Goal: Transaction & Acquisition: Book appointment/travel/reservation

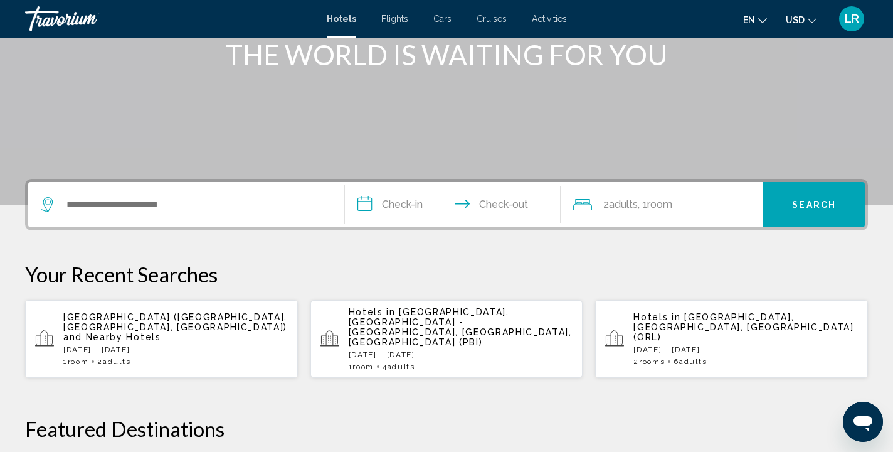
scroll to position [173, 0]
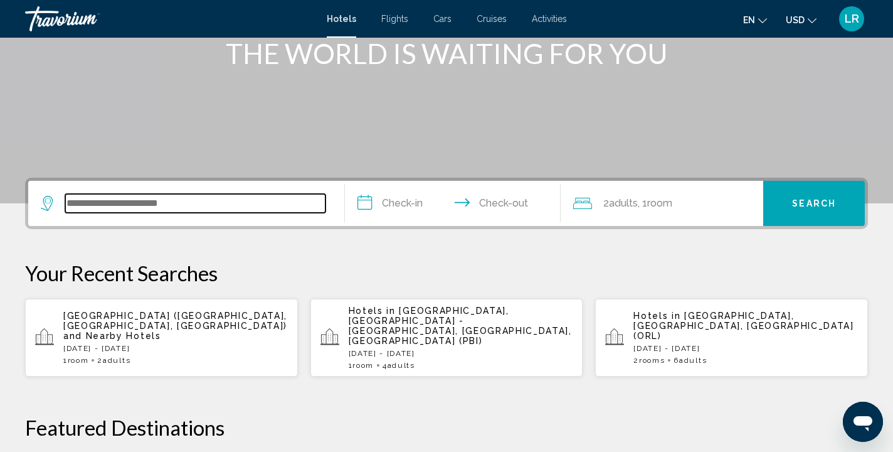
click at [163, 199] on input "Search widget" at bounding box center [195, 203] width 260 height 19
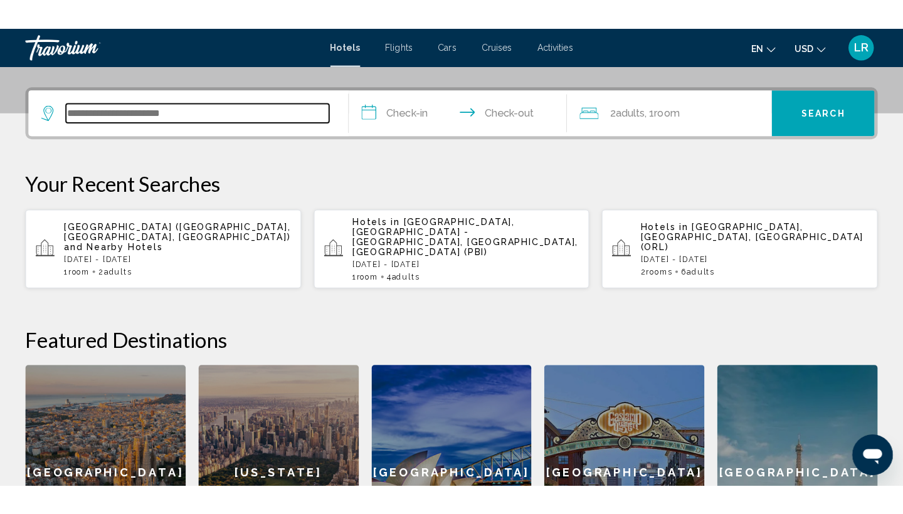
scroll to position [310, 0]
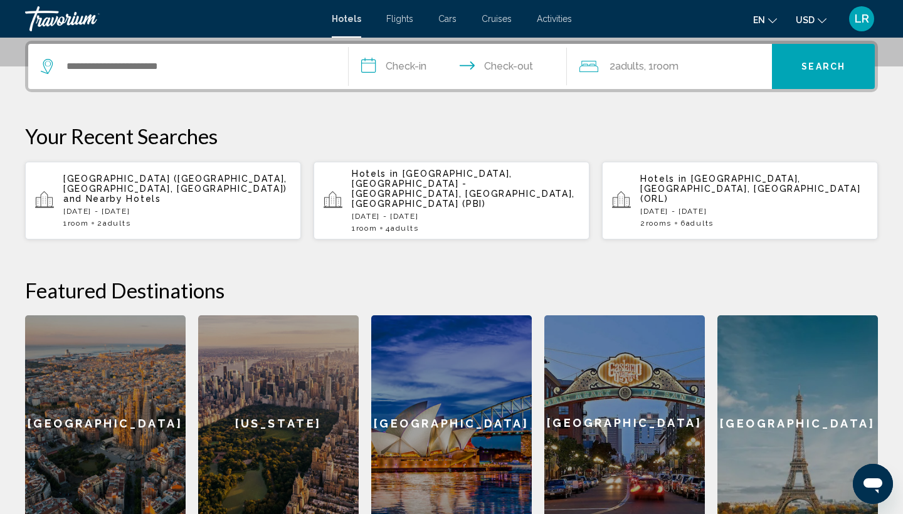
click at [866, 28] on div "LR" at bounding box center [862, 18] width 25 height 25
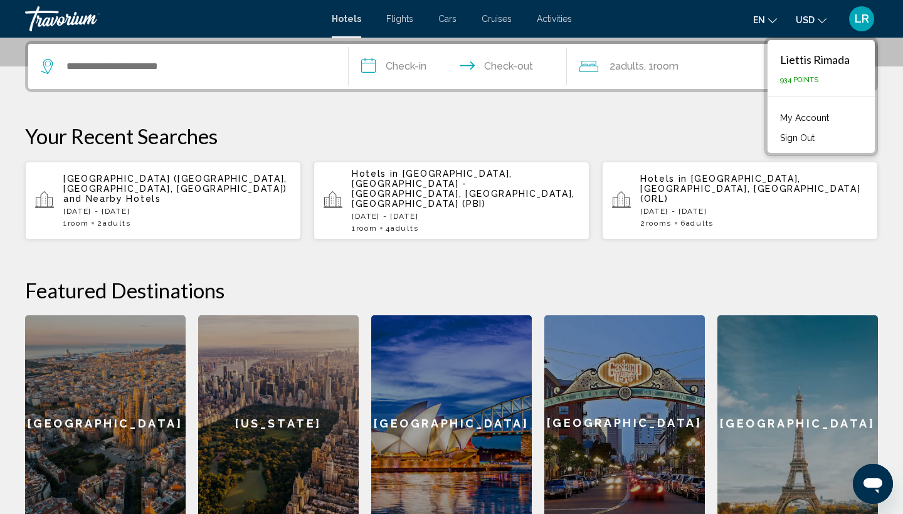
click at [294, 56] on div "Search widget" at bounding box center [188, 66] width 295 height 45
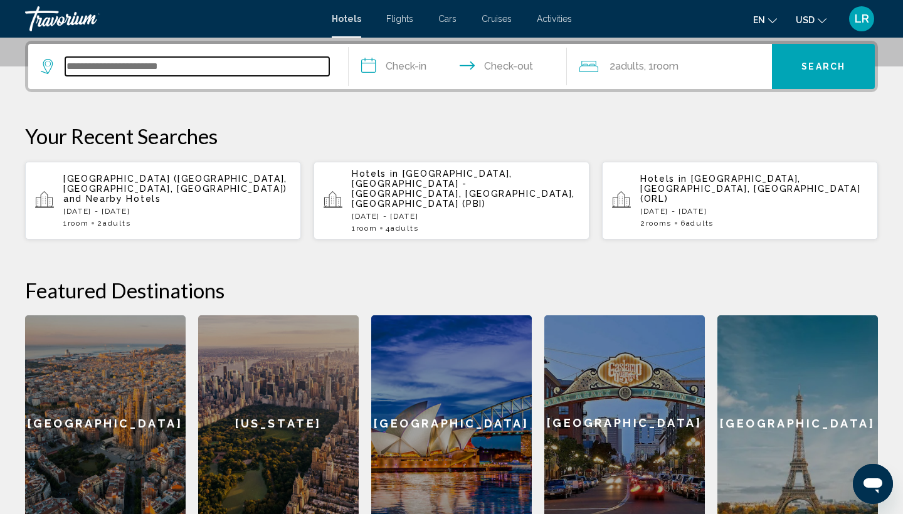
click at [252, 62] on input "Search widget" at bounding box center [197, 66] width 264 height 19
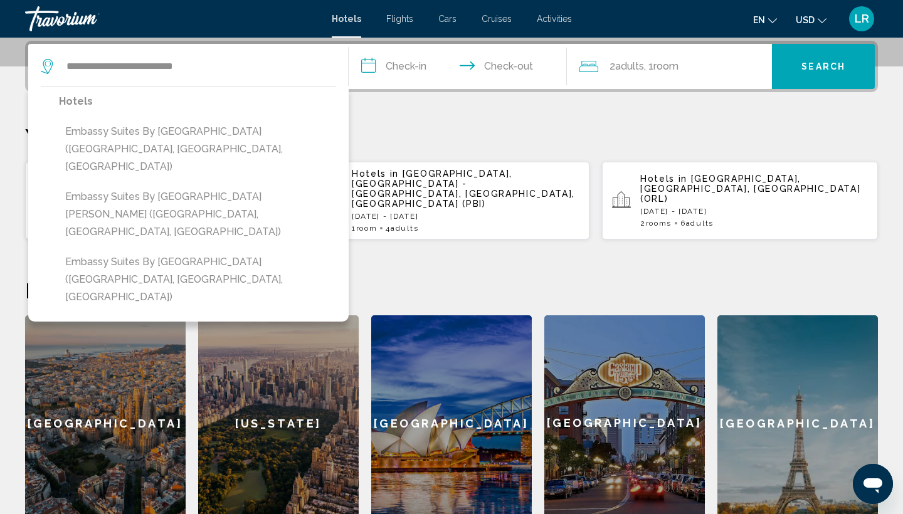
click at [184, 213] on div "Hotels Embassy Suites by [GEOGRAPHIC_DATA] ([GEOGRAPHIC_DATA], [GEOGRAPHIC_DATA…" at bounding box center [197, 204] width 277 height 223
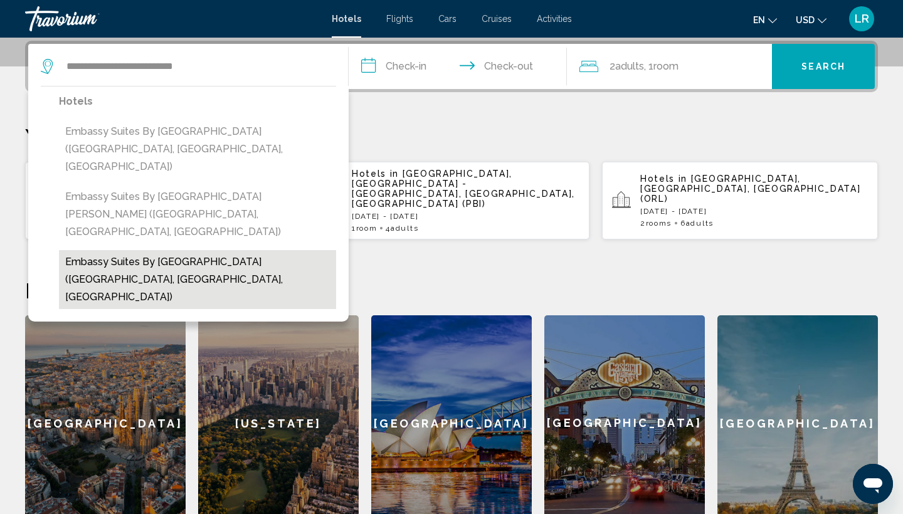
click at [185, 250] on button "Embassy Suites by [GEOGRAPHIC_DATA] ([GEOGRAPHIC_DATA], [GEOGRAPHIC_DATA], [GEO…" at bounding box center [197, 279] width 277 height 59
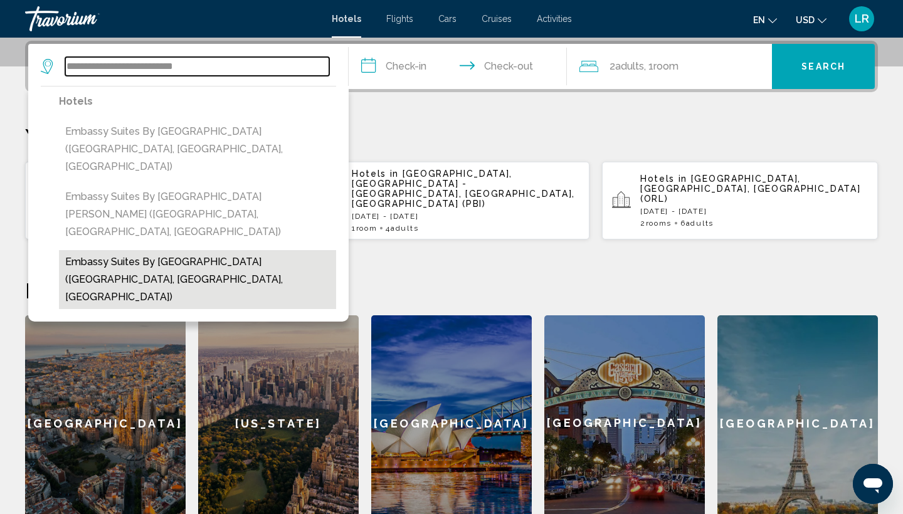
type input "**********"
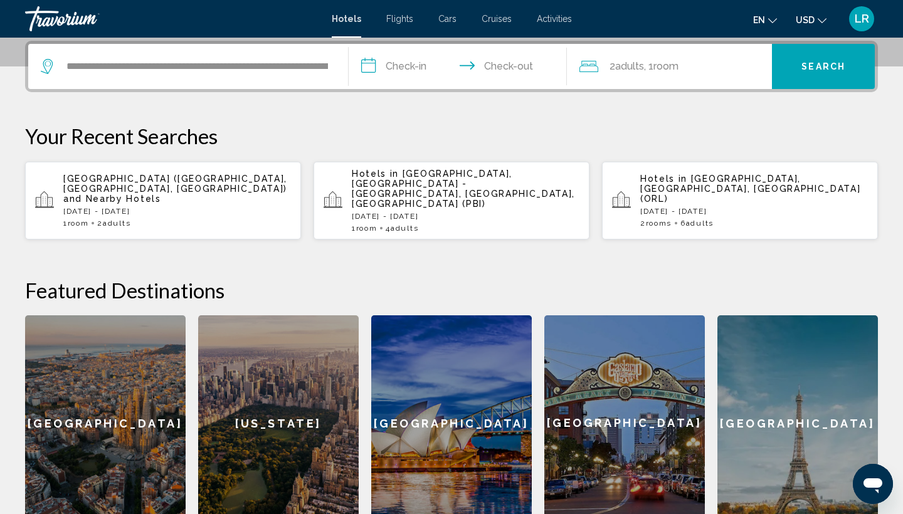
click at [390, 61] on input "**********" at bounding box center [460, 68] width 223 height 49
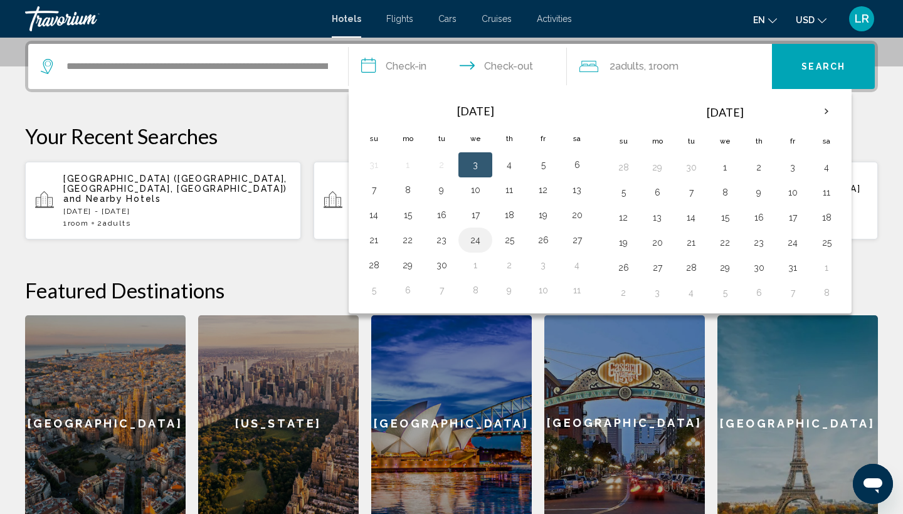
click at [470, 238] on button "24" at bounding box center [476, 241] width 20 height 18
click at [509, 236] on button "25" at bounding box center [509, 241] width 20 height 18
type input "**********"
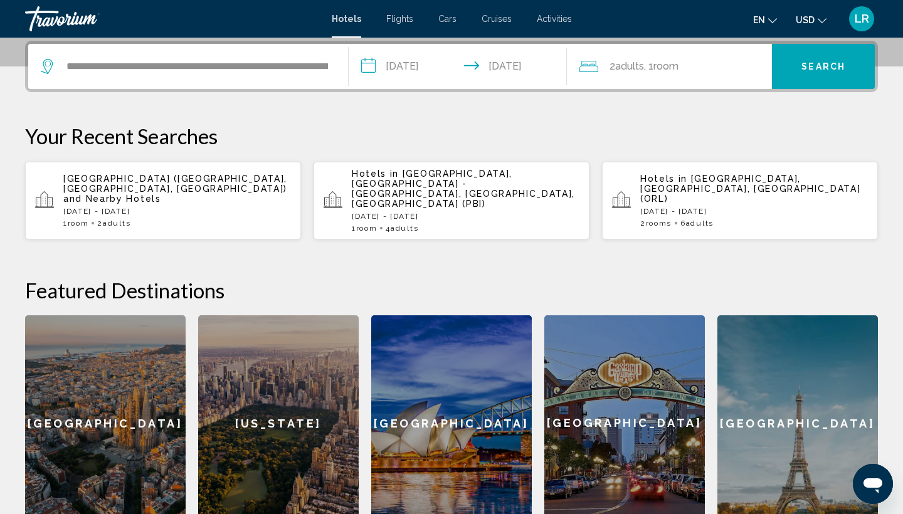
click at [612, 61] on span "2 Adult Adults" at bounding box center [627, 67] width 35 height 18
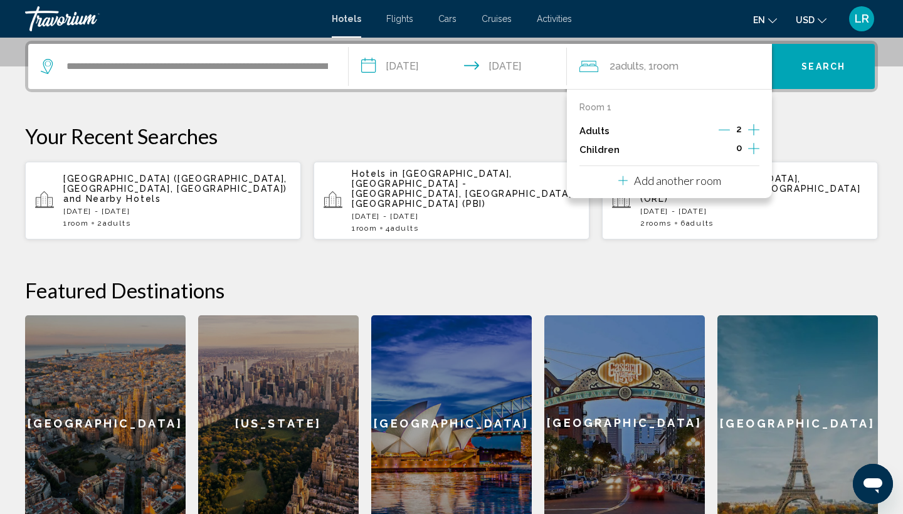
click at [732, 129] on div "2" at bounding box center [739, 131] width 41 height 19
click at [729, 130] on icon "Decrement adults" at bounding box center [724, 129] width 11 height 11
click at [818, 89] on div "**********" at bounding box center [451, 66] width 853 height 51
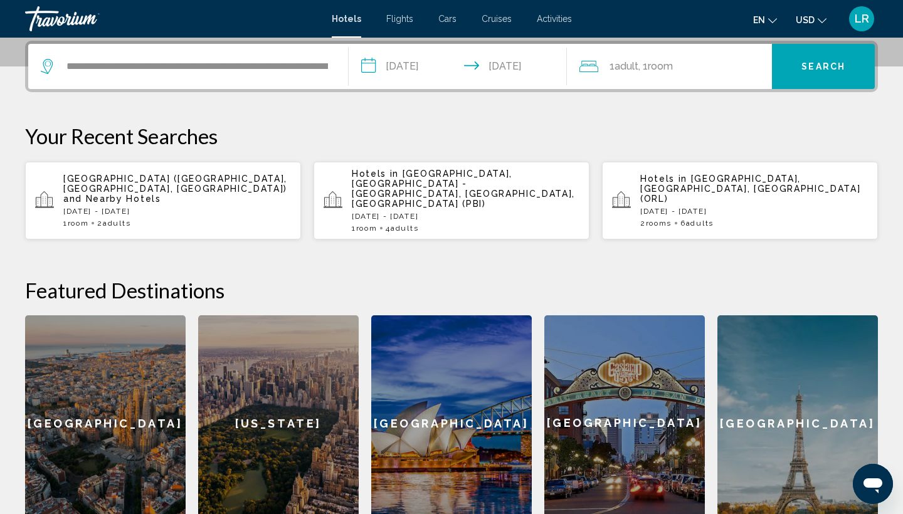
click at [817, 71] on span "Search" at bounding box center [824, 67] width 44 height 10
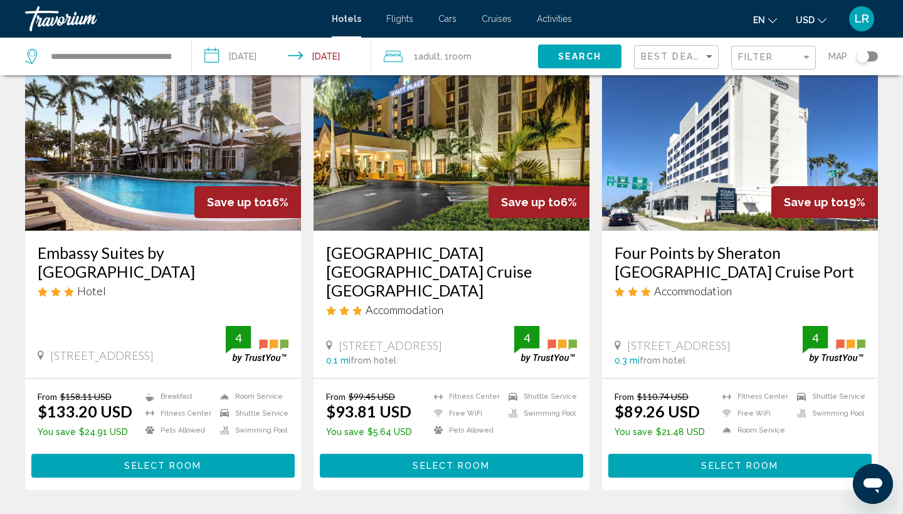
scroll to position [103, 0]
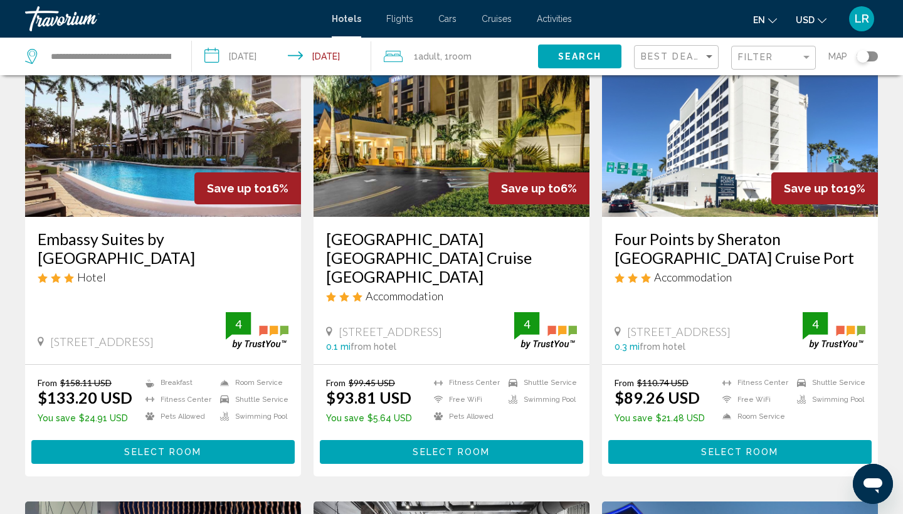
click at [195, 448] on span "Select Room" at bounding box center [162, 453] width 77 height 10
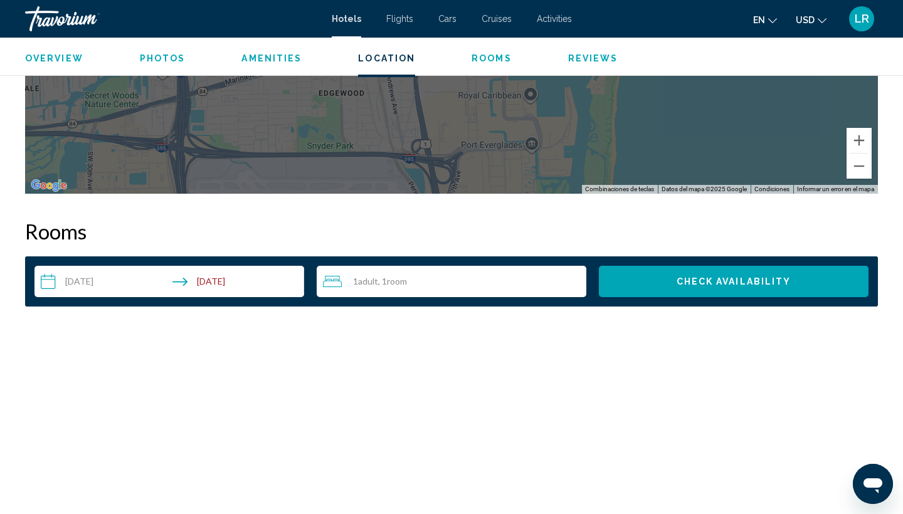
scroll to position [1458, 0]
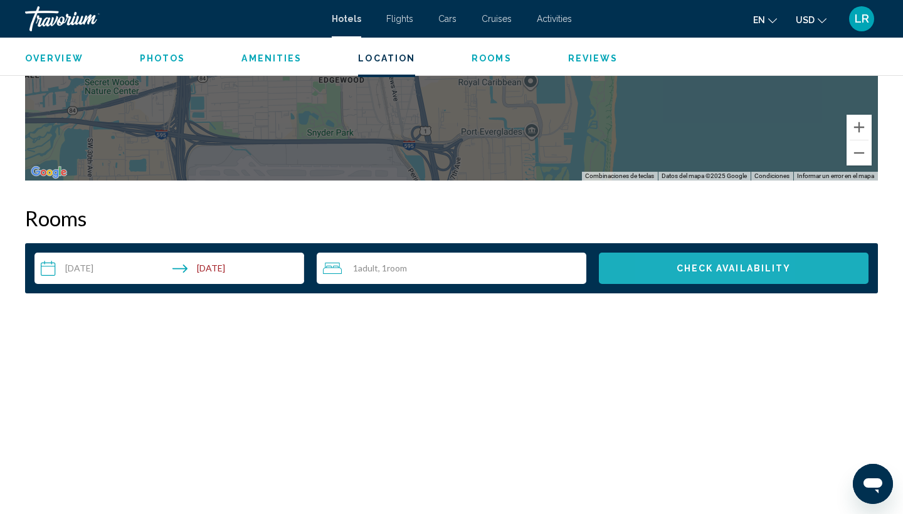
click at [673, 258] on button "Check Availability" at bounding box center [734, 268] width 270 height 31
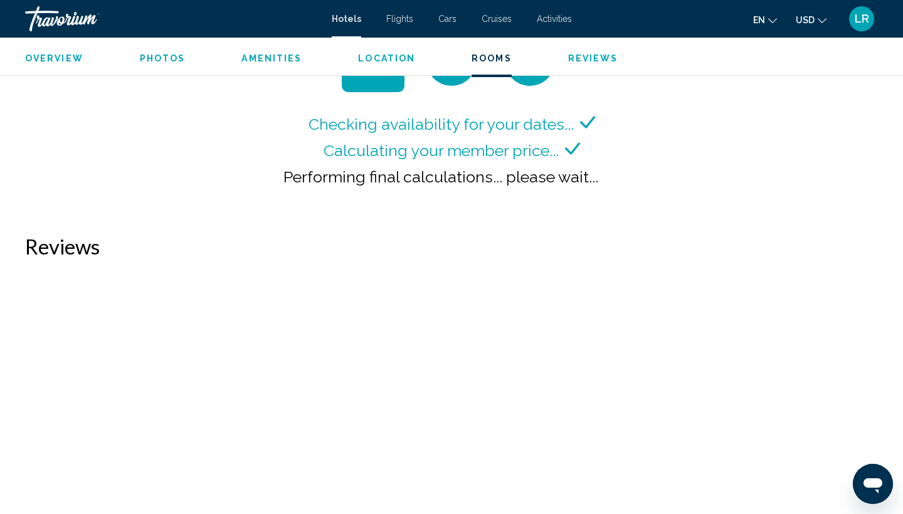
scroll to position [1746, 0]
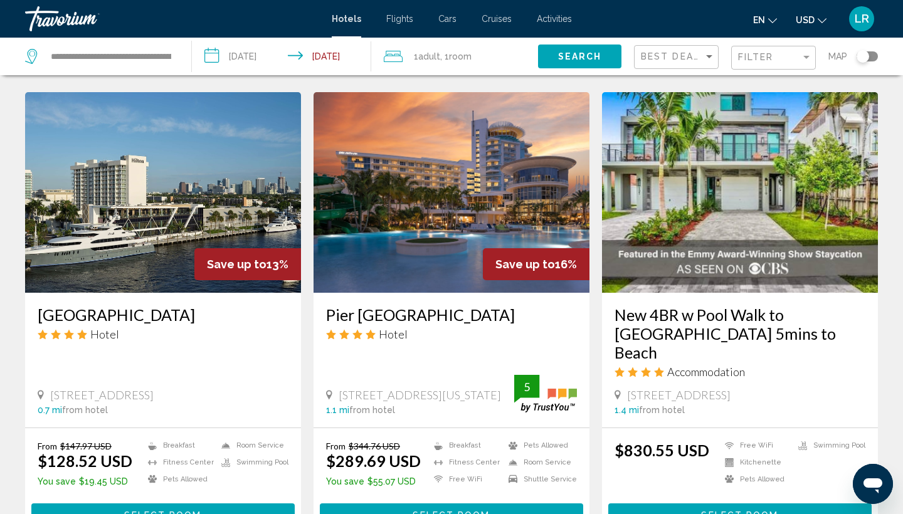
scroll to position [983, 0]
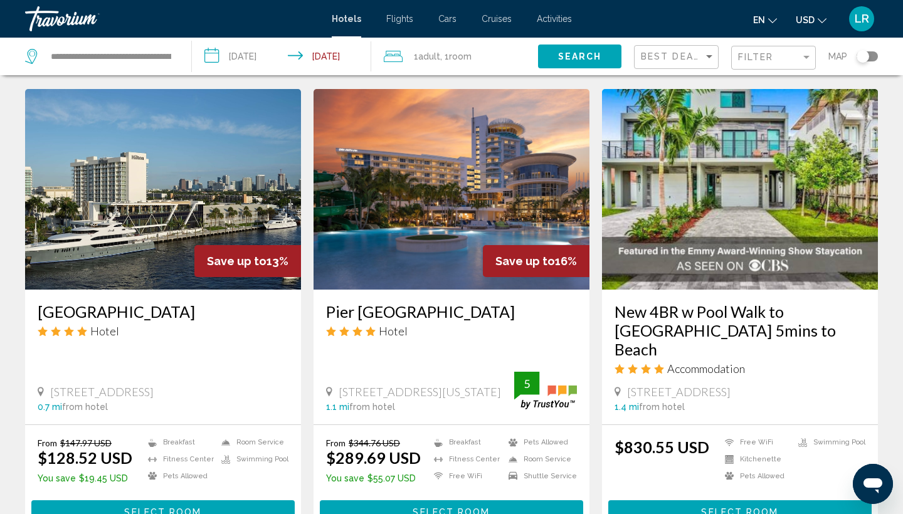
click at [401, 178] on img "Main content" at bounding box center [452, 189] width 276 height 201
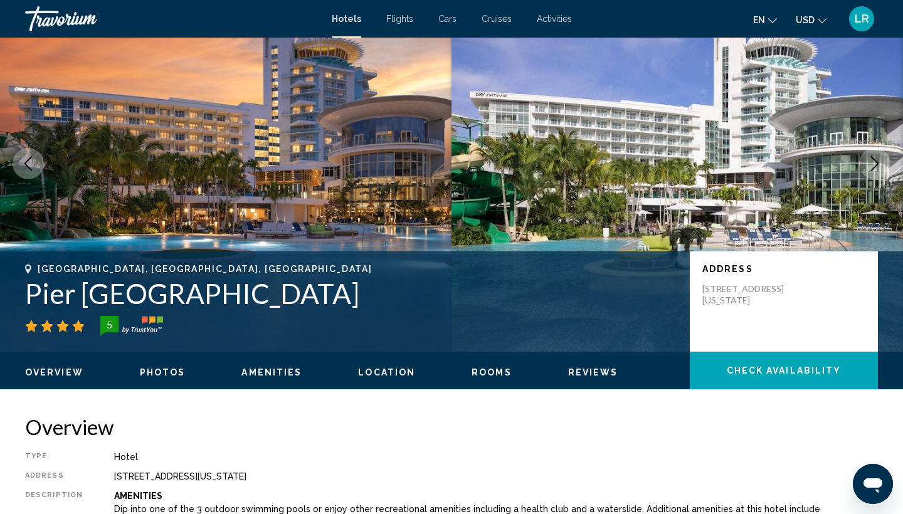
scroll to position [59, 0]
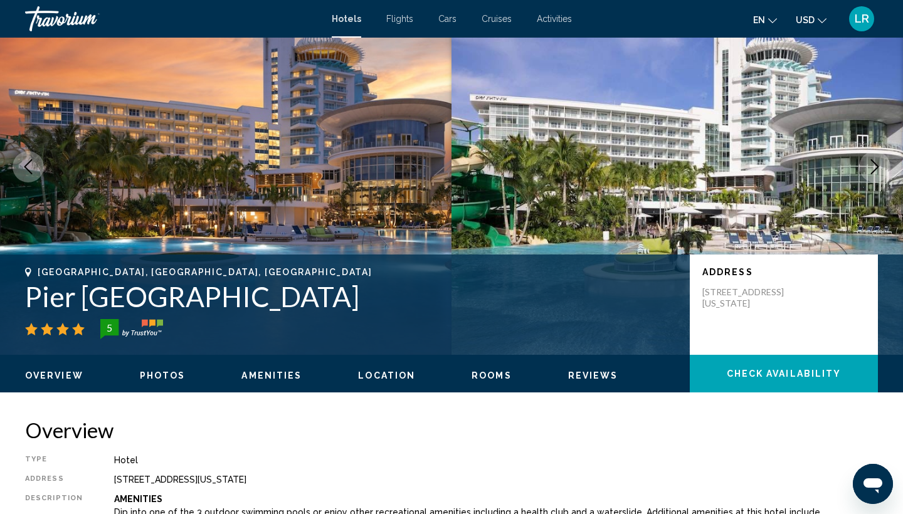
click at [875, 166] on icon "Next image" at bounding box center [875, 166] width 15 height 15
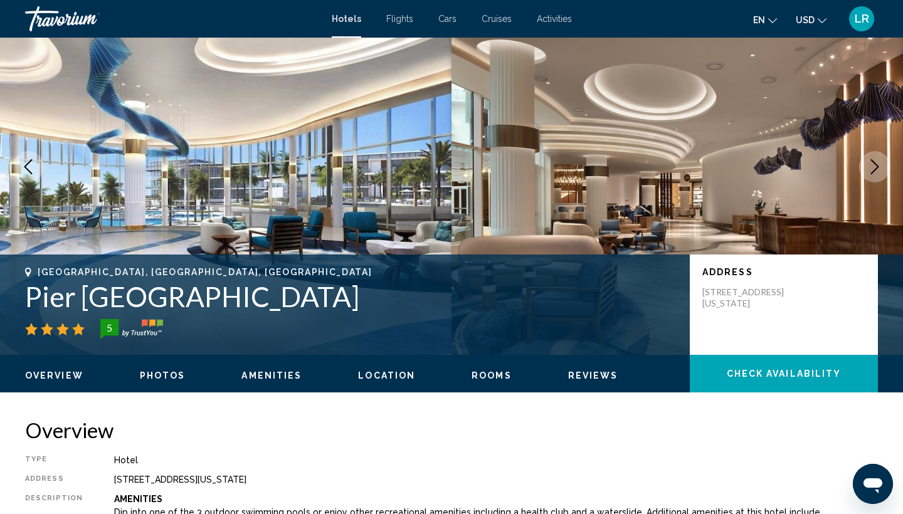
click at [875, 166] on icon "Next image" at bounding box center [875, 166] width 15 height 15
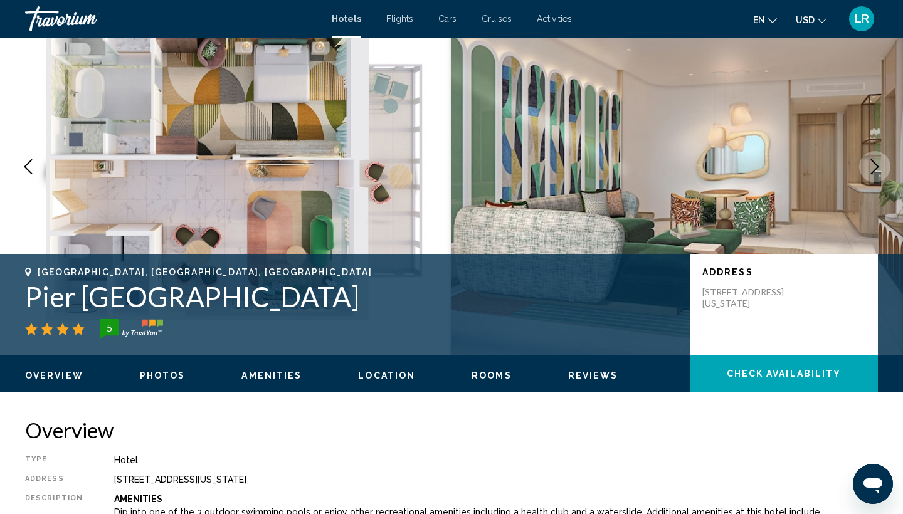
click at [875, 166] on icon "Next image" at bounding box center [875, 166] width 15 height 15
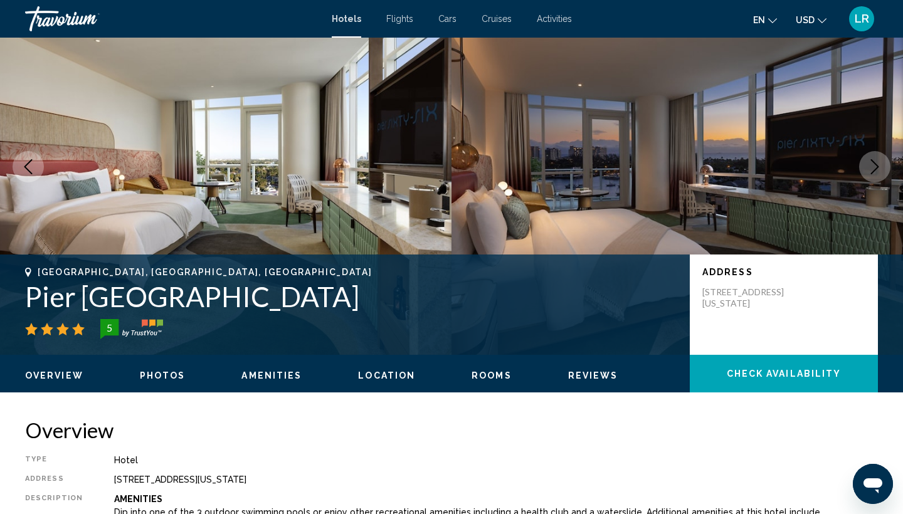
click at [875, 166] on icon "Next image" at bounding box center [875, 166] width 15 height 15
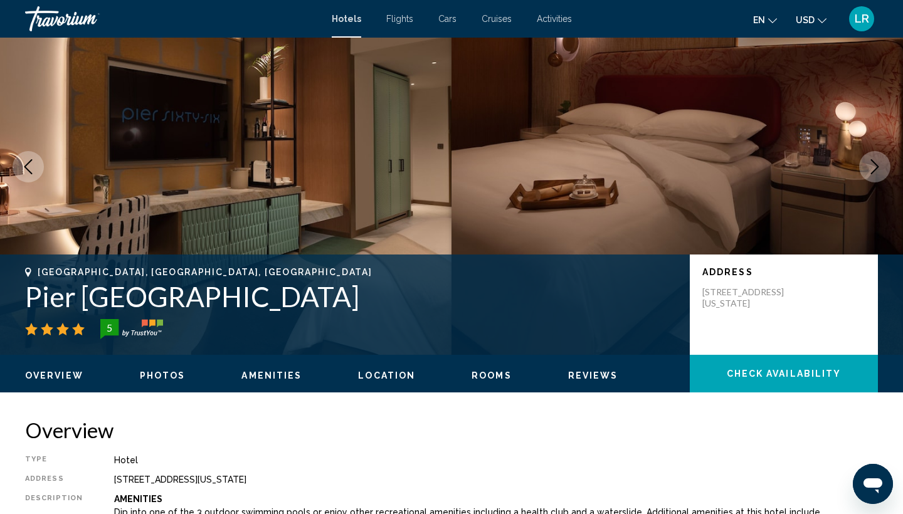
click at [875, 166] on icon "Next image" at bounding box center [875, 166] width 15 height 15
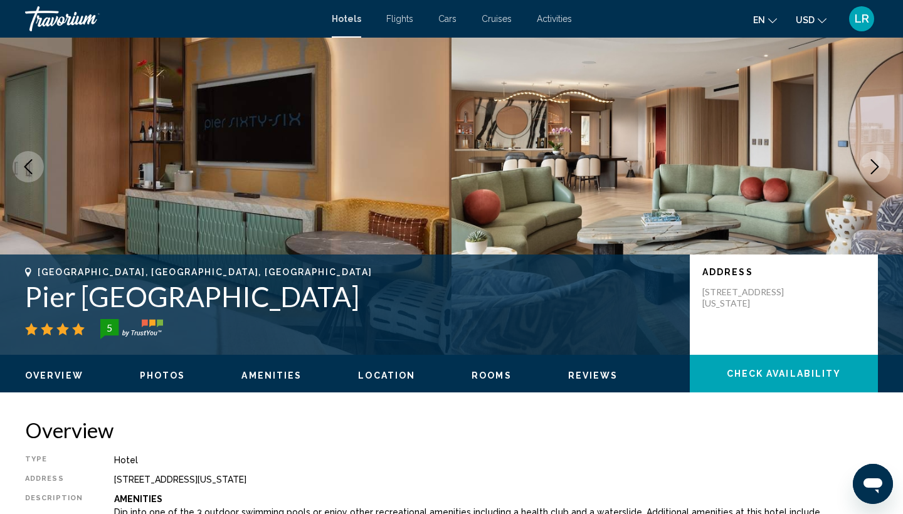
click at [875, 166] on icon "Next image" at bounding box center [875, 166] width 15 height 15
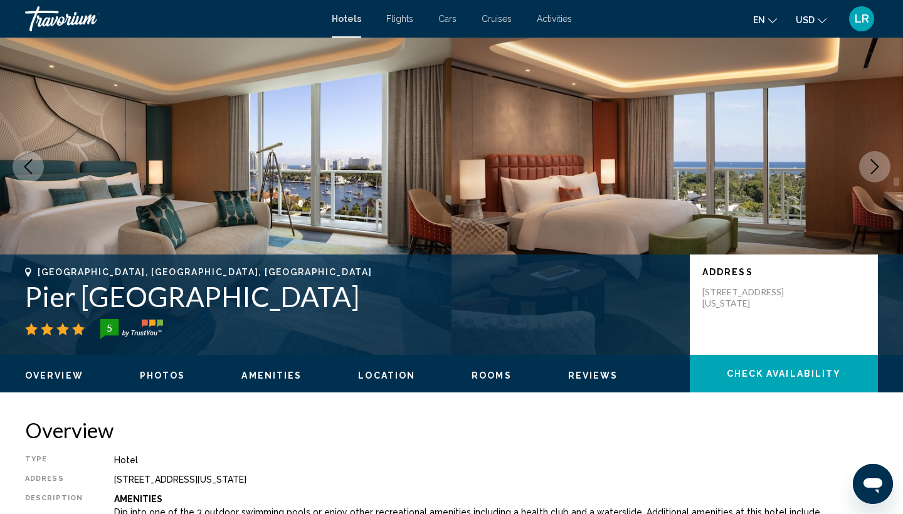
click at [875, 166] on icon "Next image" at bounding box center [875, 166] width 15 height 15
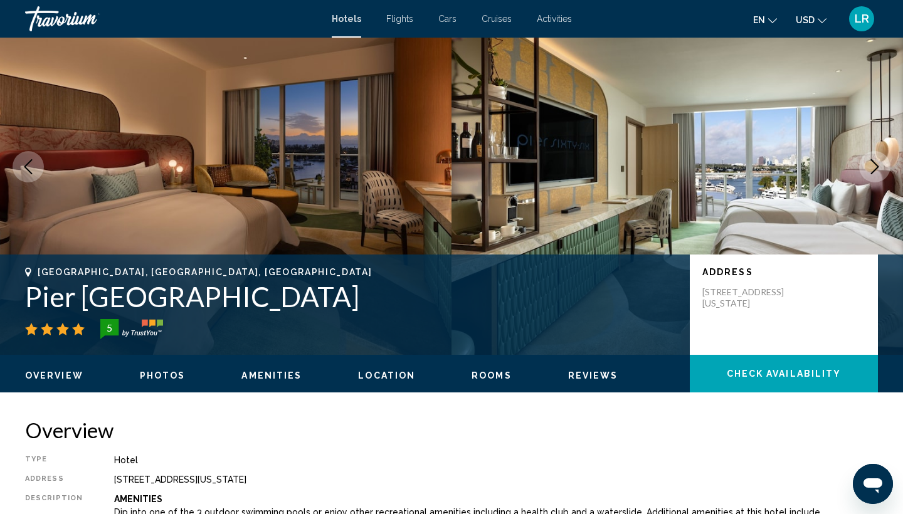
click at [875, 166] on icon "Next image" at bounding box center [875, 166] width 15 height 15
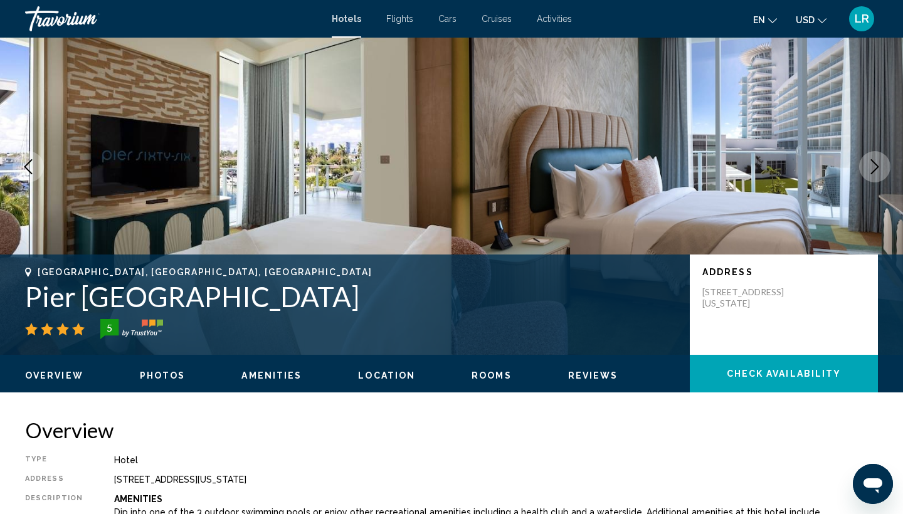
click at [875, 166] on icon "Next image" at bounding box center [875, 166] width 15 height 15
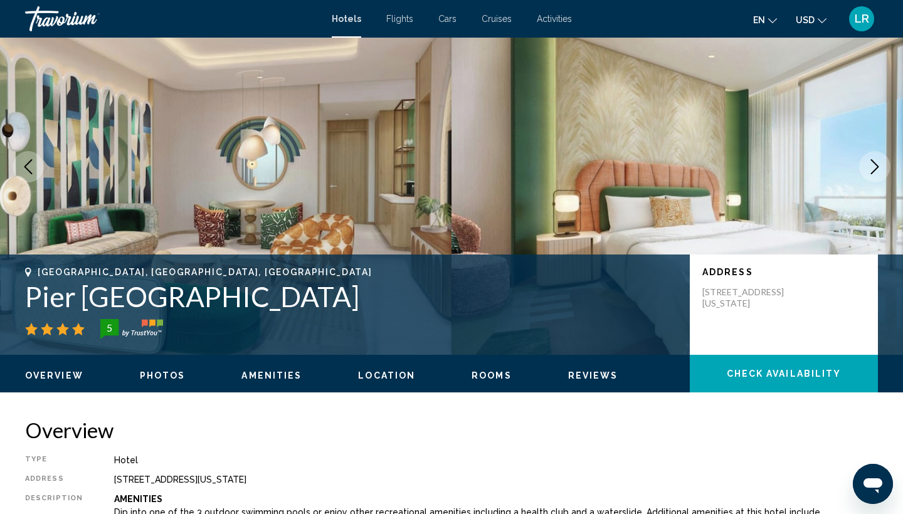
click at [875, 166] on icon "Next image" at bounding box center [875, 166] width 15 height 15
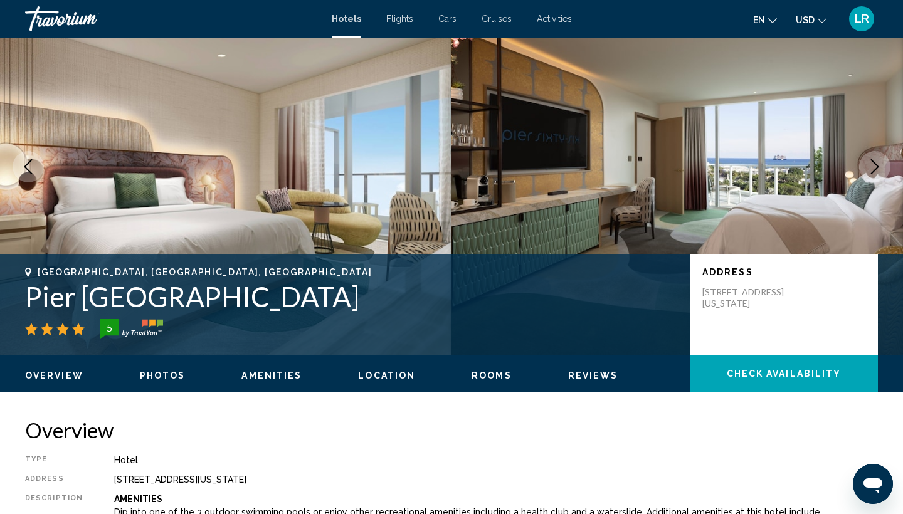
click at [875, 166] on icon "Next image" at bounding box center [875, 166] width 15 height 15
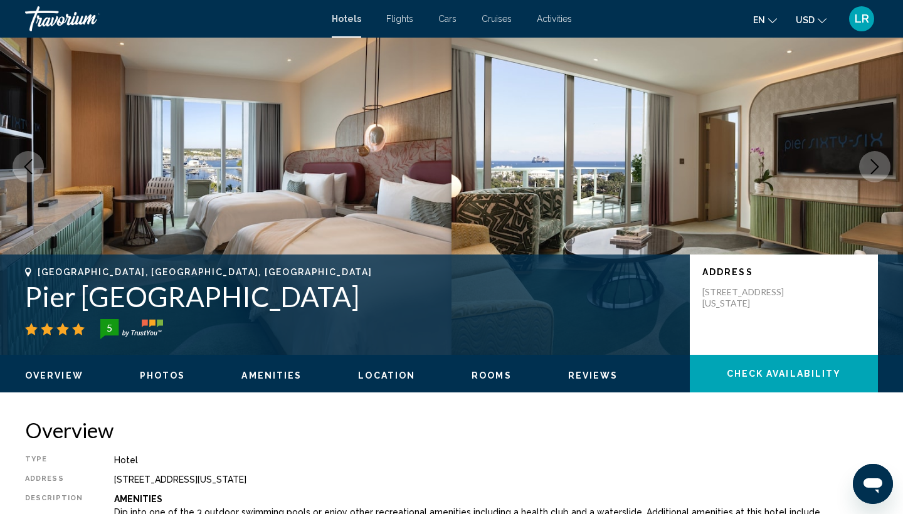
click at [875, 166] on icon "Next image" at bounding box center [875, 166] width 15 height 15
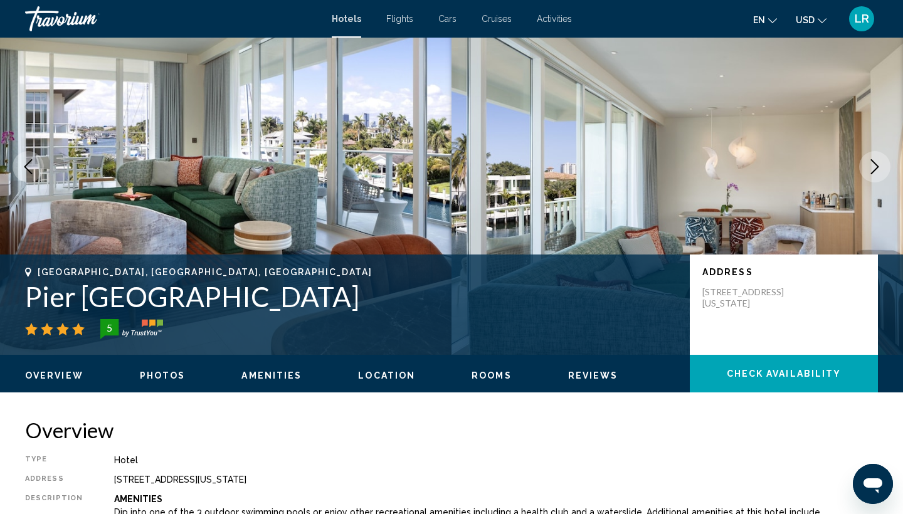
click at [875, 166] on icon "Next image" at bounding box center [875, 166] width 15 height 15
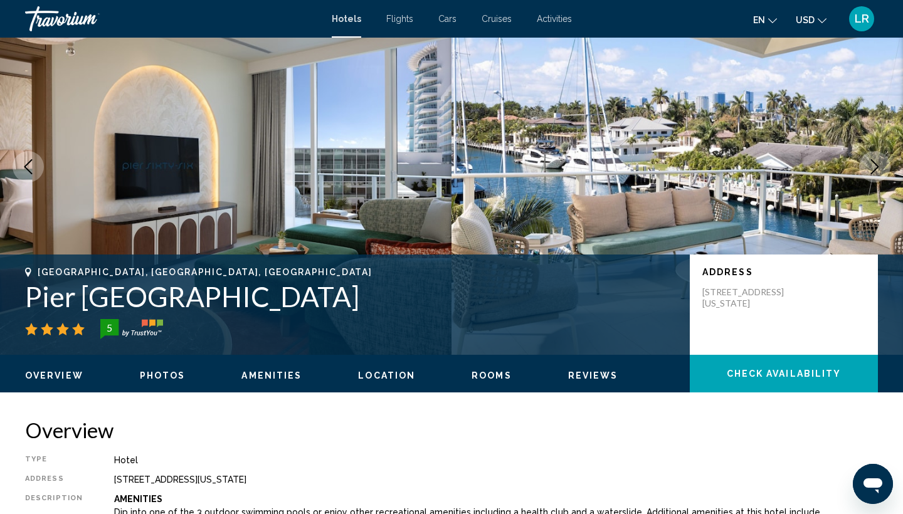
click at [875, 166] on icon "Next image" at bounding box center [875, 166] width 15 height 15
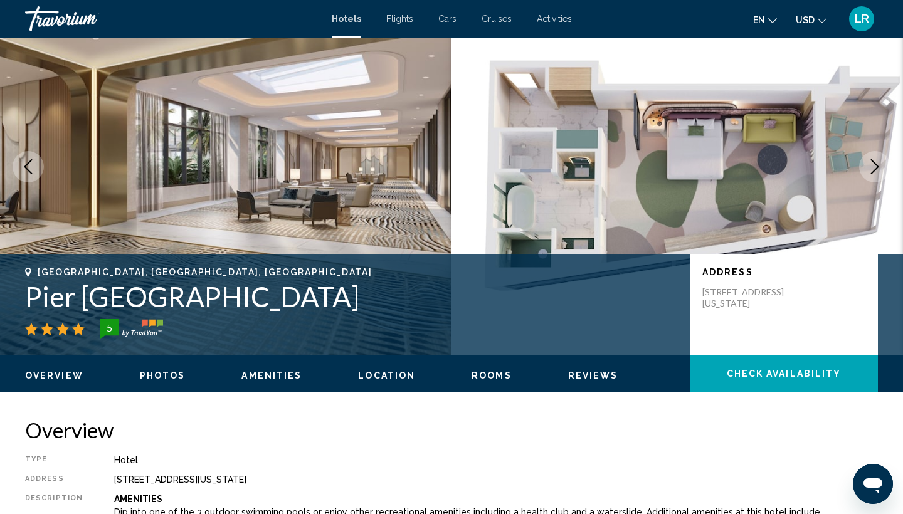
click at [875, 166] on icon "Next image" at bounding box center [875, 166] width 15 height 15
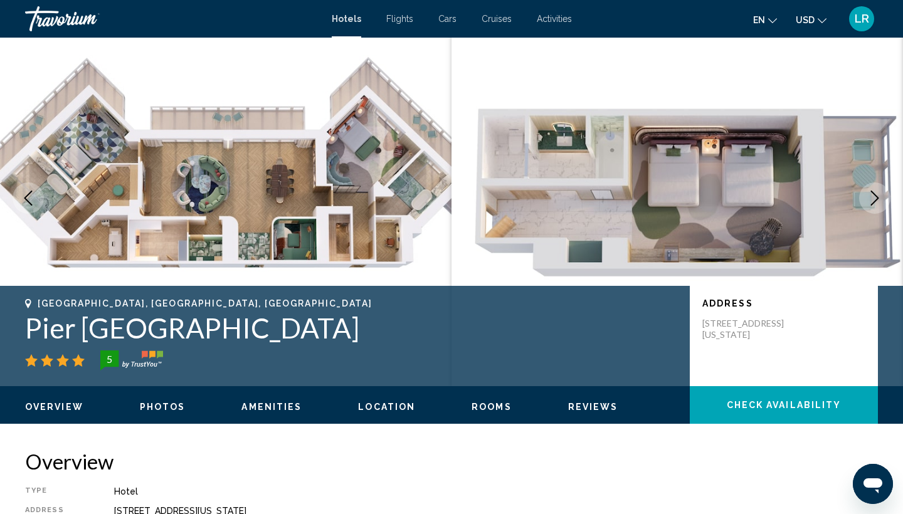
scroll to position [29, 0]
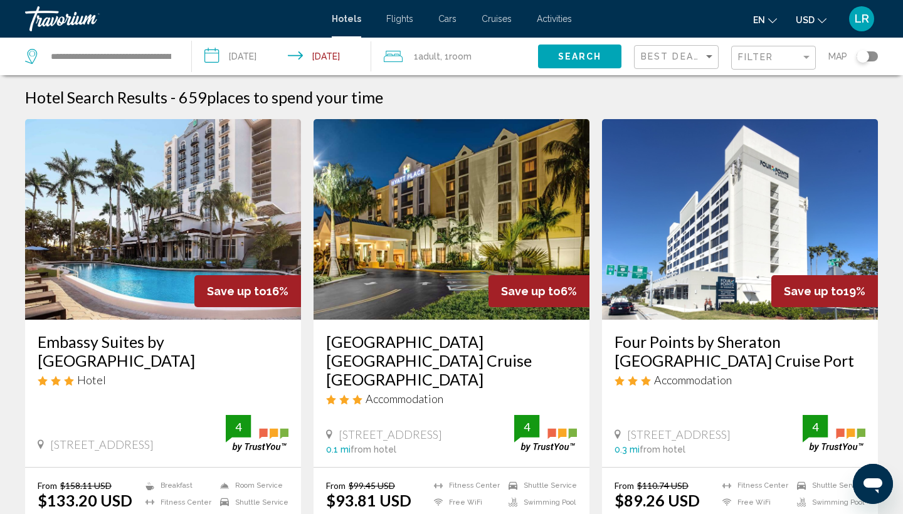
click at [257, 54] on input "**********" at bounding box center [284, 58] width 184 height 41
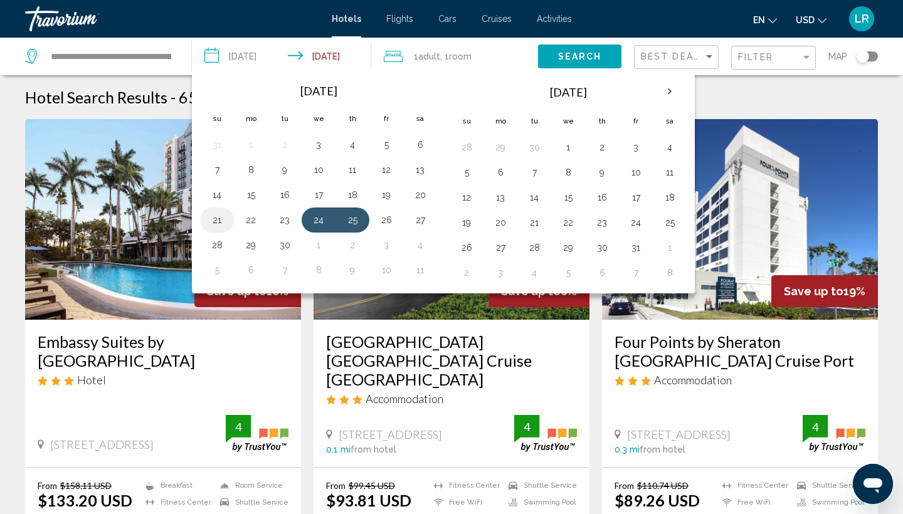
click at [223, 216] on button "21" at bounding box center [217, 220] width 20 height 18
click at [250, 216] on button "22" at bounding box center [251, 220] width 20 height 18
type input "**********"
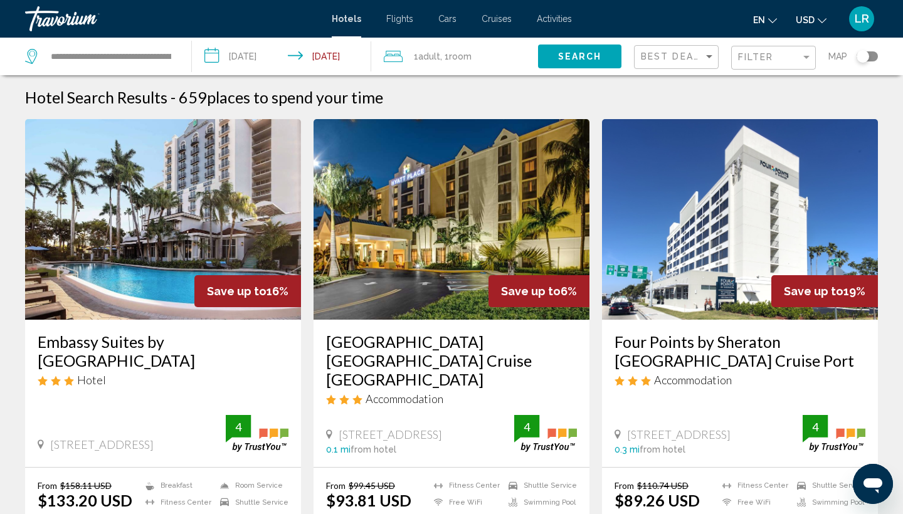
click at [484, 55] on div "1 Adult Adults , 1 Room rooms" at bounding box center [461, 57] width 154 height 18
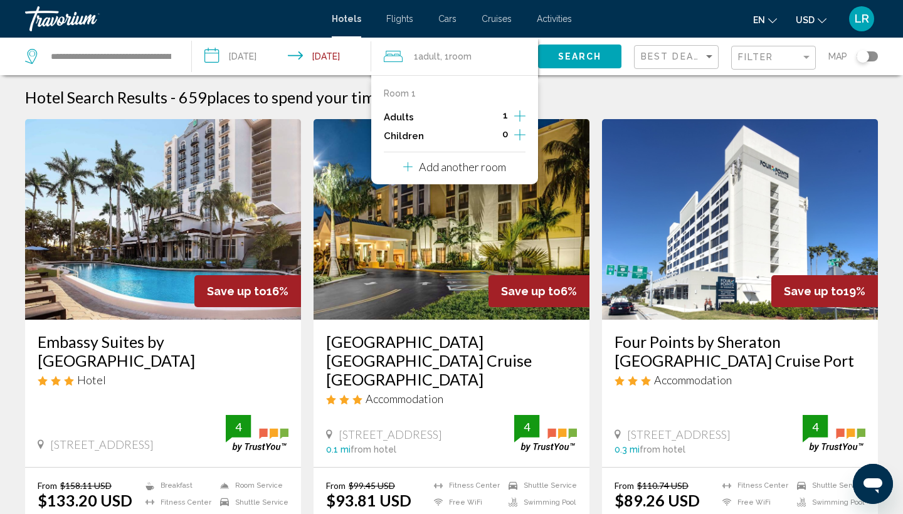
click at [520, 110] on icon "Increment adults" at bounding box center [519, 116] width 11 height 15
click at [521, 112] on icon "Increment adults" at bounding box center [519, 116] width 11 height 15
click at [583, 55] on span "Search" at bounding box center [580, 57] width 44 height 10
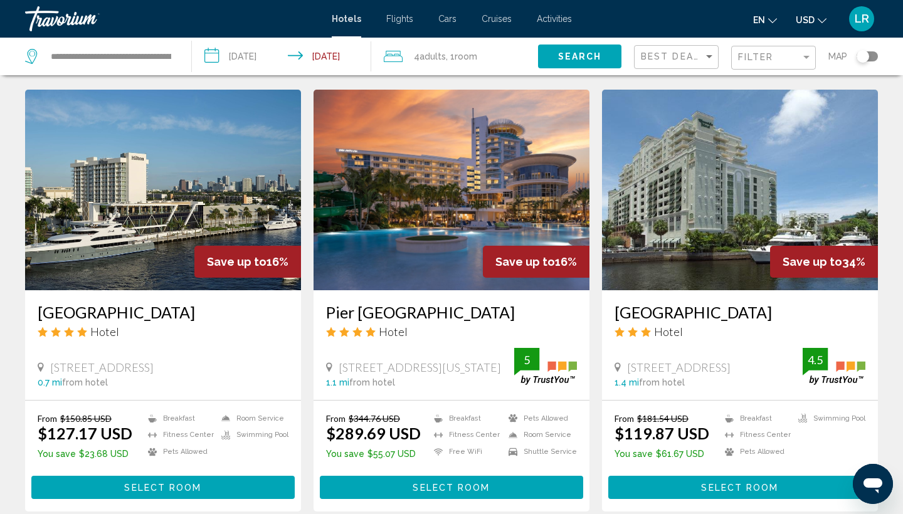
scroll to position [983, 0]
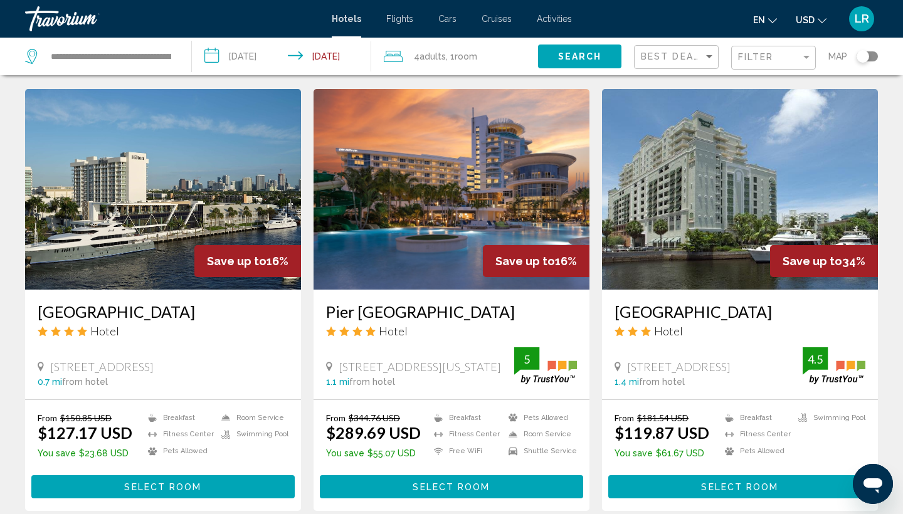
click at [446, 451] on span "Select Room" at bounding box center [451, 487] width 77 height 10
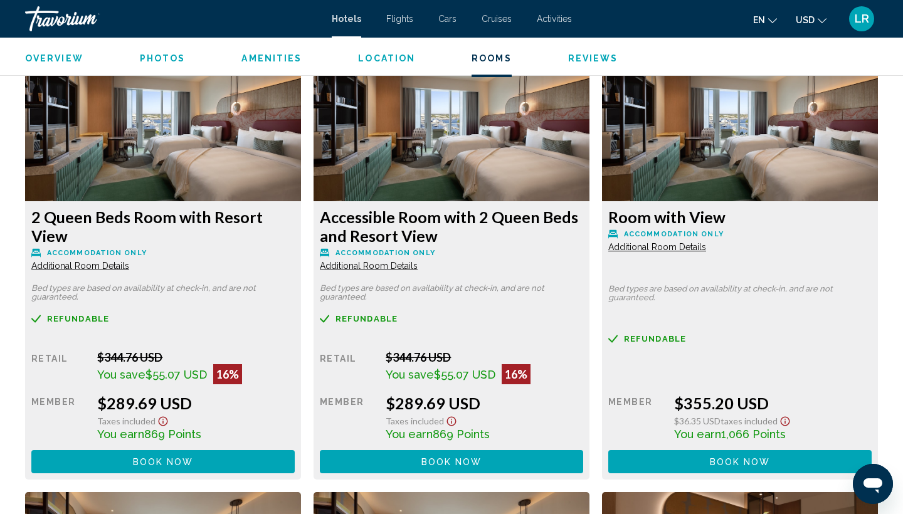
scroll to position [1734, 0]
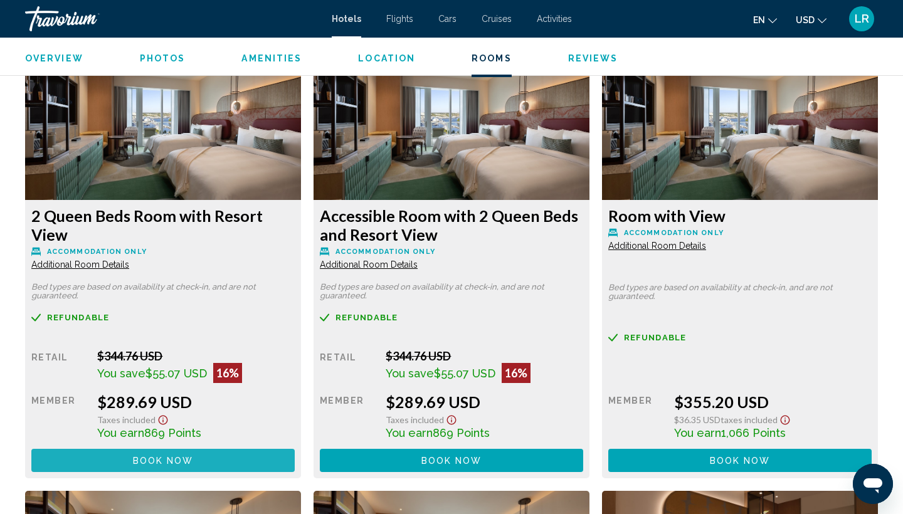
click at [252, 451] on button "Book now No longer available" at bounding box center [163, 460] width 264 height 23
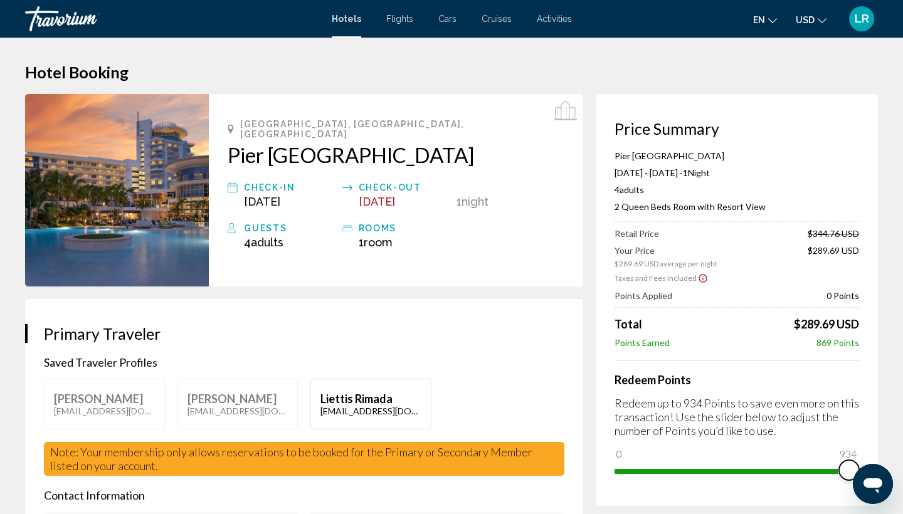
drag, startPoint x: 628, startPoint y: 452, endPoint x: 898, endPoint y: 471, distance: 271.1
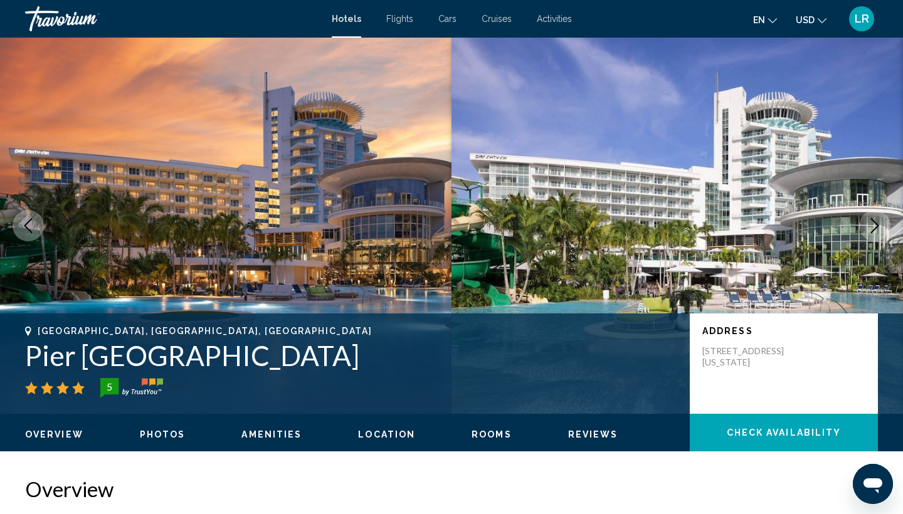
click at [878, 216] on button "Next image" at bounding box center [875, 225] width 31 height 31
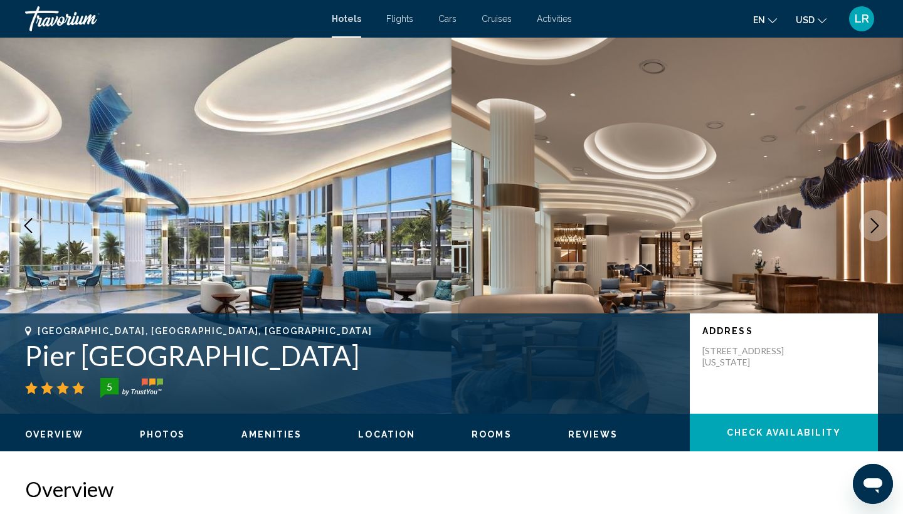
click at [878, 216] on button "Next image" at bounding box center [875, 225] width 31 height 31
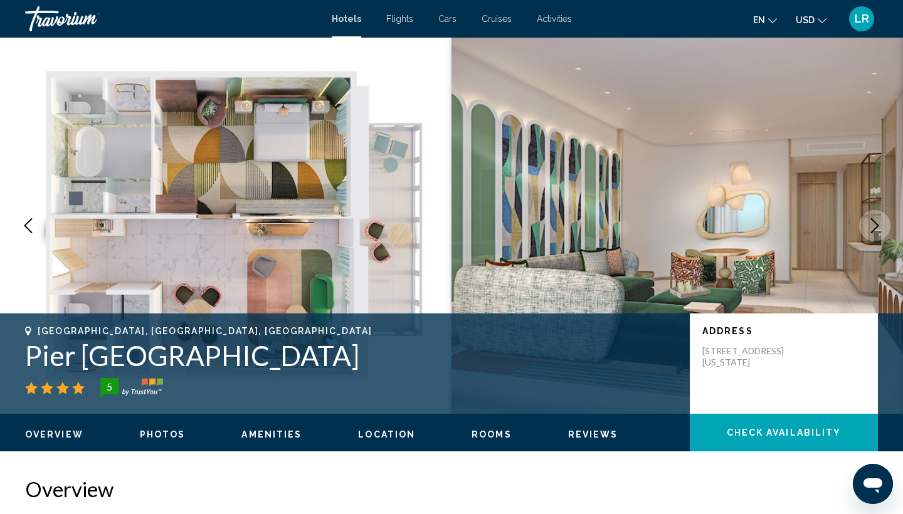
click at [878, 216] on button "Next image" at bounding box center [875, 225] width 31 height 31
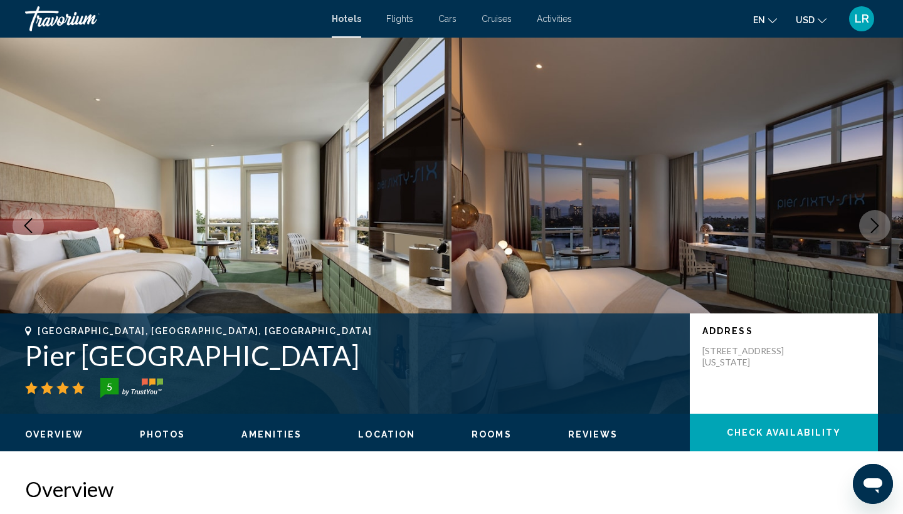
click at [878, 216] on button "Next image" at bounding box center [875, 225] width 31 height 31
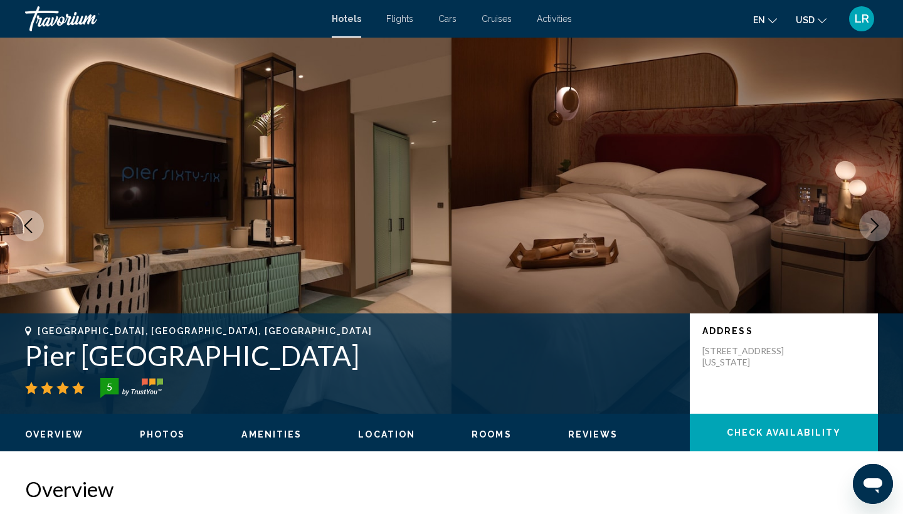
click at [878, 216] on button "Next image" at bounding box center [875, 225] width 31 height 31
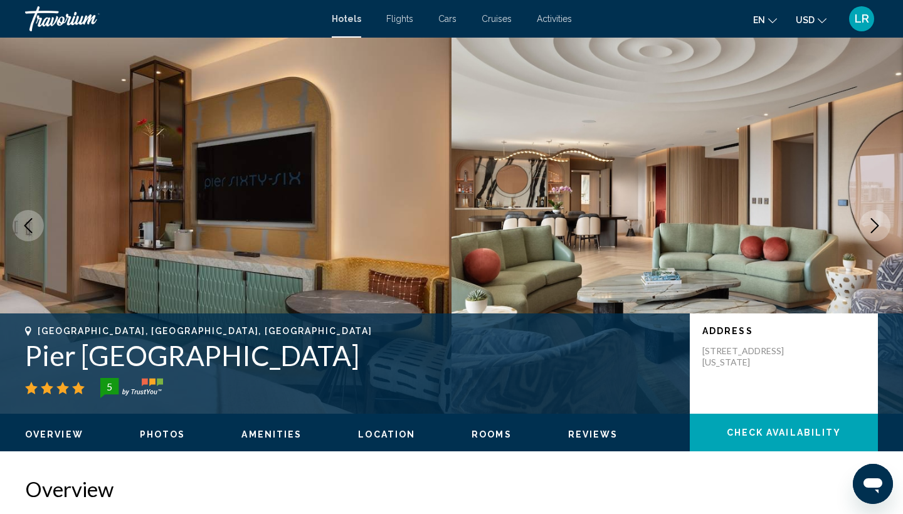
click at [878, 216] on button "Next image" at bounding box center [875, 225] width 31 height 31
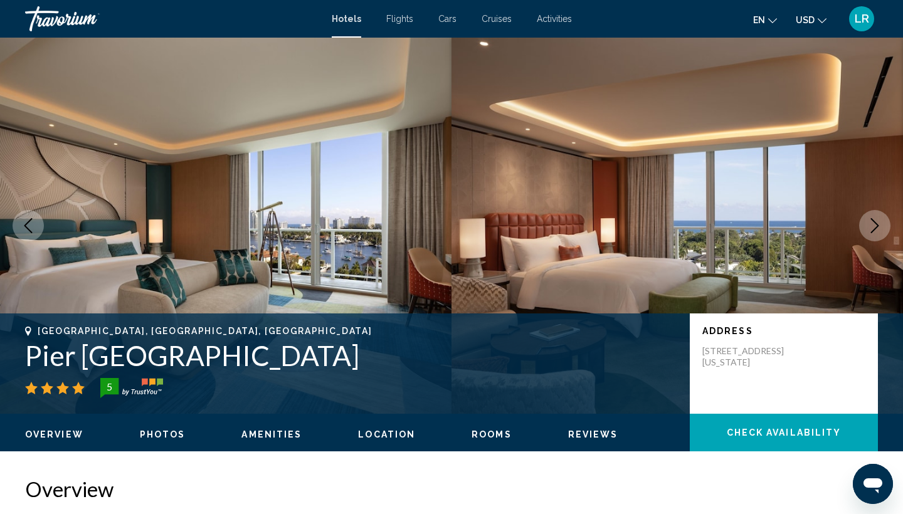
click at [878, 216] on button "Next image" at bounding box center [875, 225] width 31 height 31
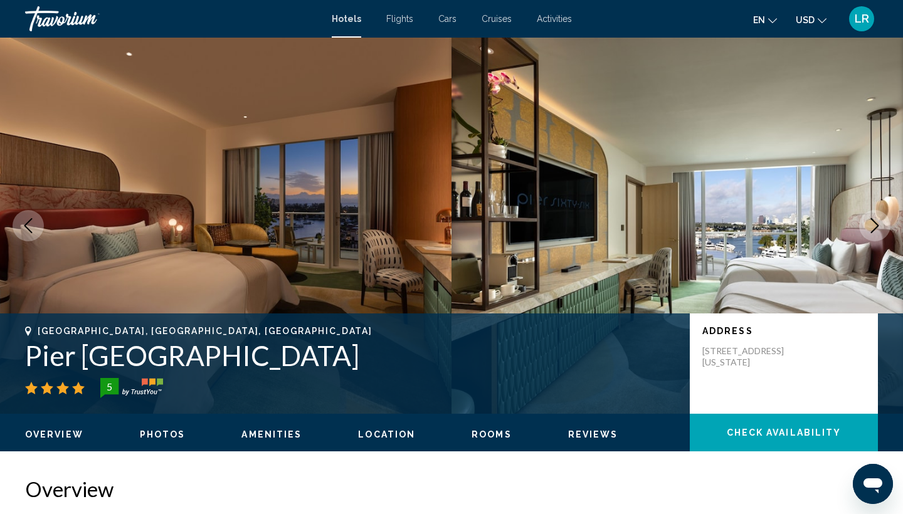
click at [878, 216] on button "Next image" at bounding box center [875, 225] width 31 height 31
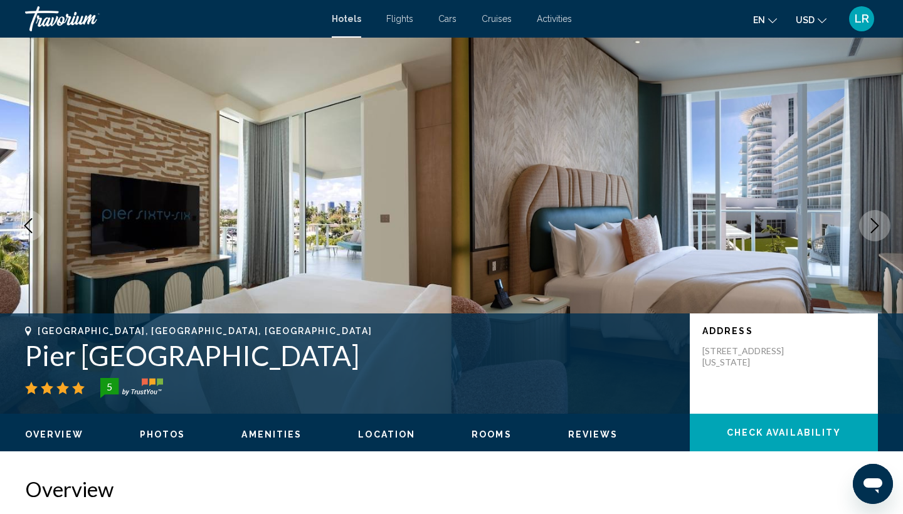
click at [878, 216] on button "Next image" at bounding box center [875, 225] width 31 height 31
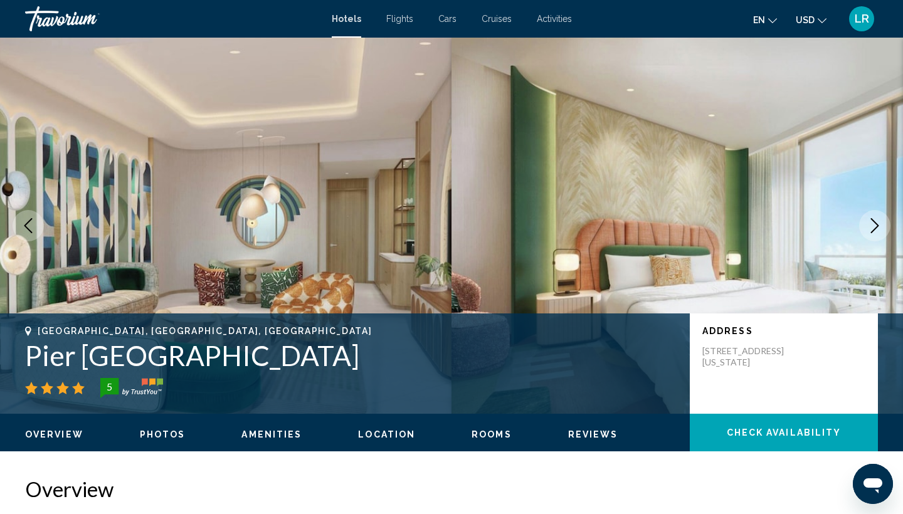
click at [878, 216] on button "Next image" at bounding box center [875, 225] width 31 height 31
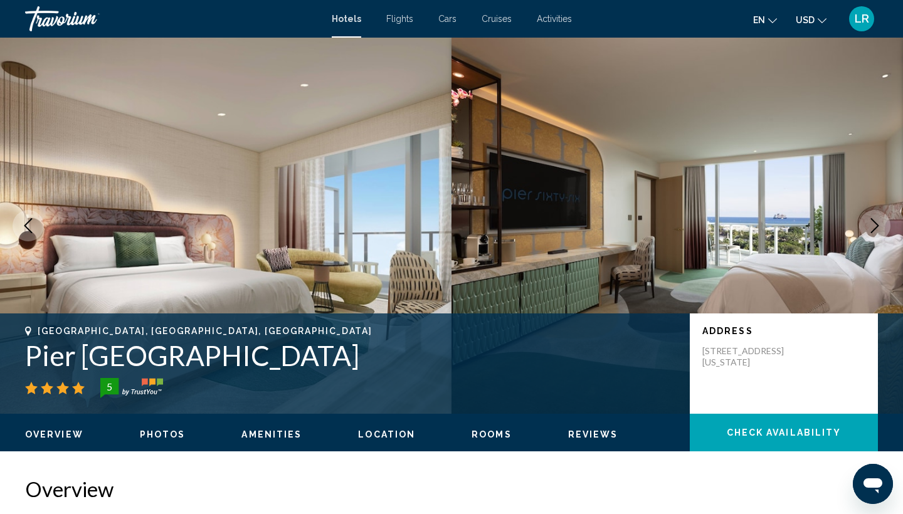
click at [878, 216] on button "Next image" at bounding box center [875, 225] width 31 height 31
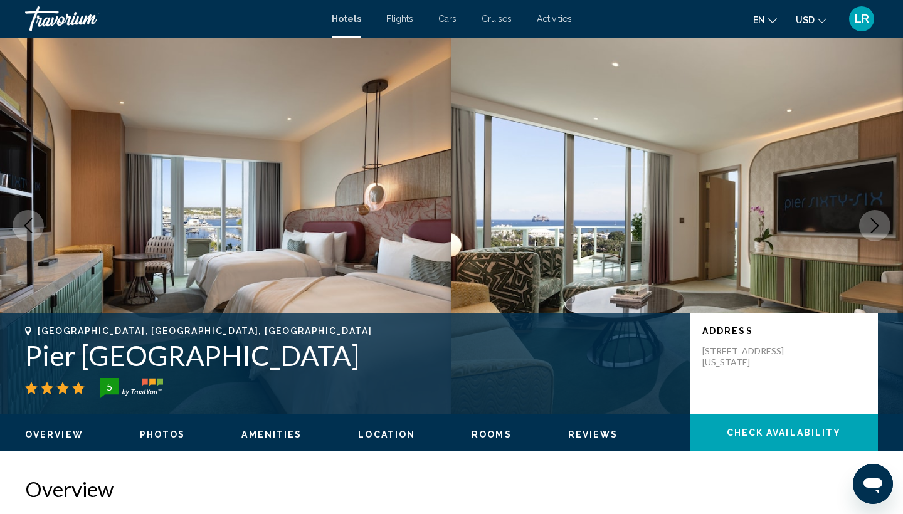
click at [878, 216] on button "Next image" at bounding box center [875, 225] width 31 height 31
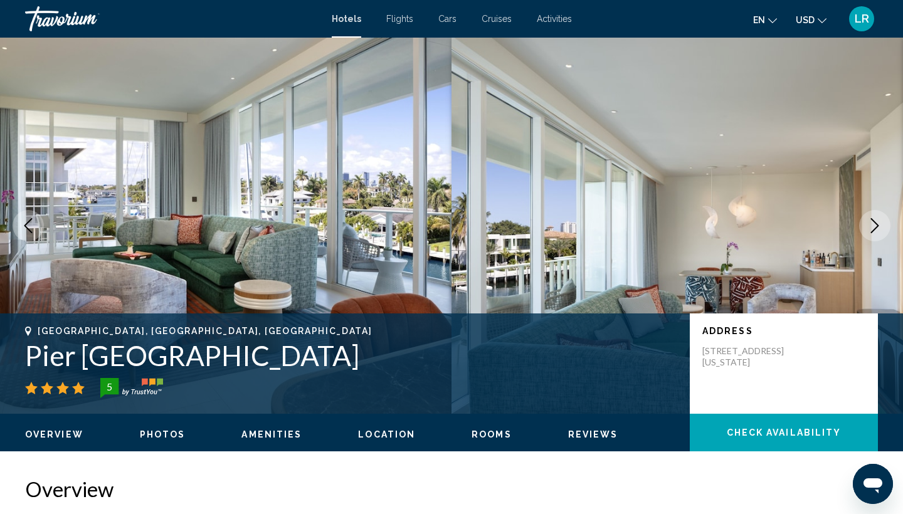
click at [878, 216] on button "Next image" at bounding box center [875, 225] width 31 height 31
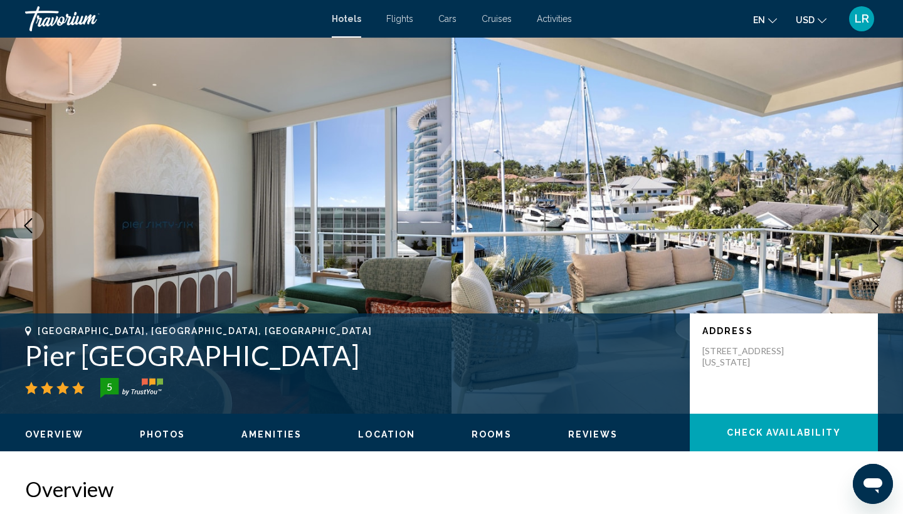
click at [878, 216] on button "Next image" at bounding box center [875, 225] width 31 height 31
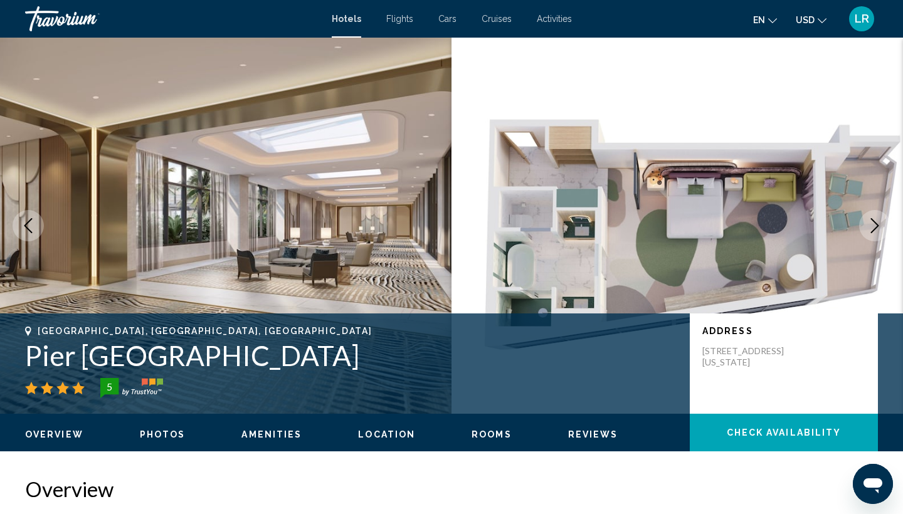
click at [878, 216] on button "Next image" at bounding box center [875, 225] width 31 height 31
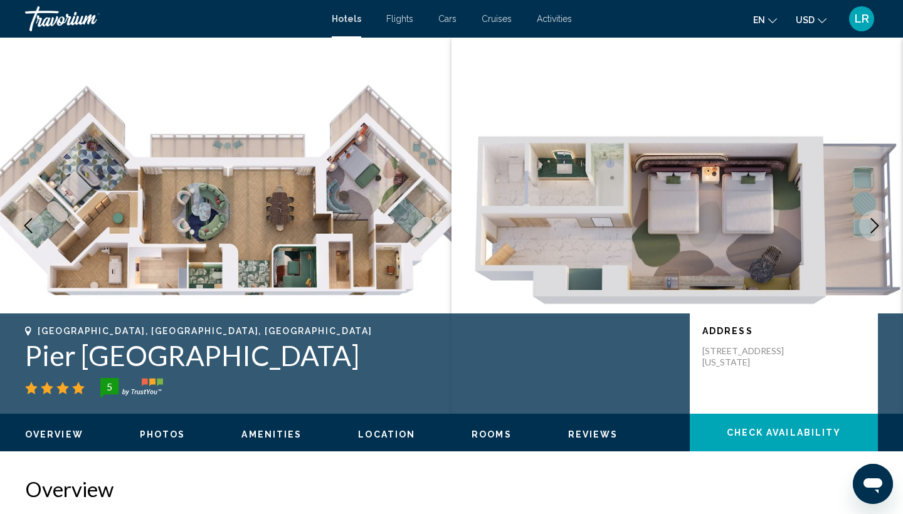
click at [878, 216] on button "Next image" at bounding box center [875, 225] width 31 height 31
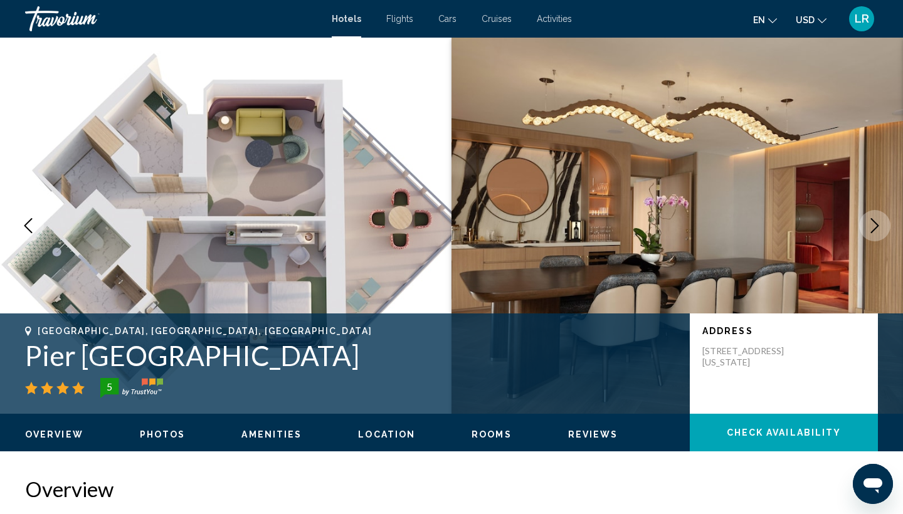
click at [878, 216] on button "Next image" at bounding box center [875, 225] width 31 height 31
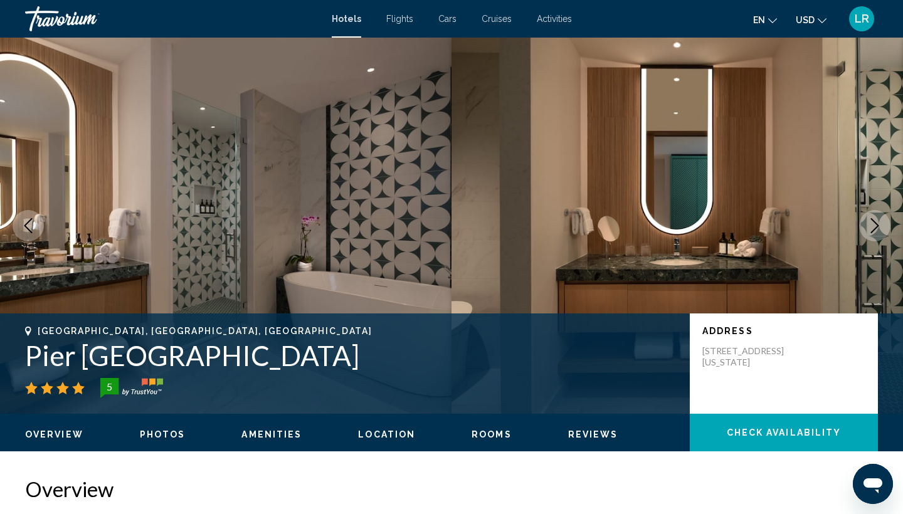
click at [878, 216] on button "Next image" at bounding box center [875, 225] width 31 height 31
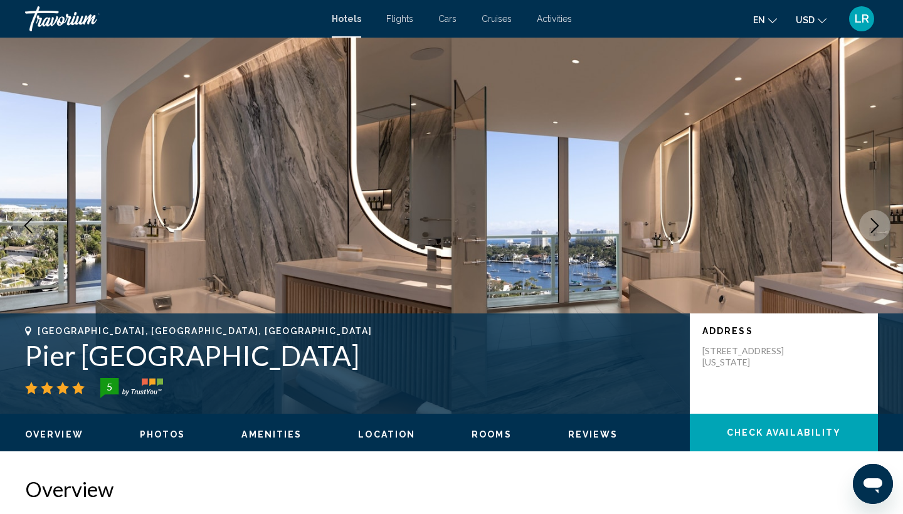
click at [878, 216] on button "Next image" at bounding box center [875, 225] width 31 height 31
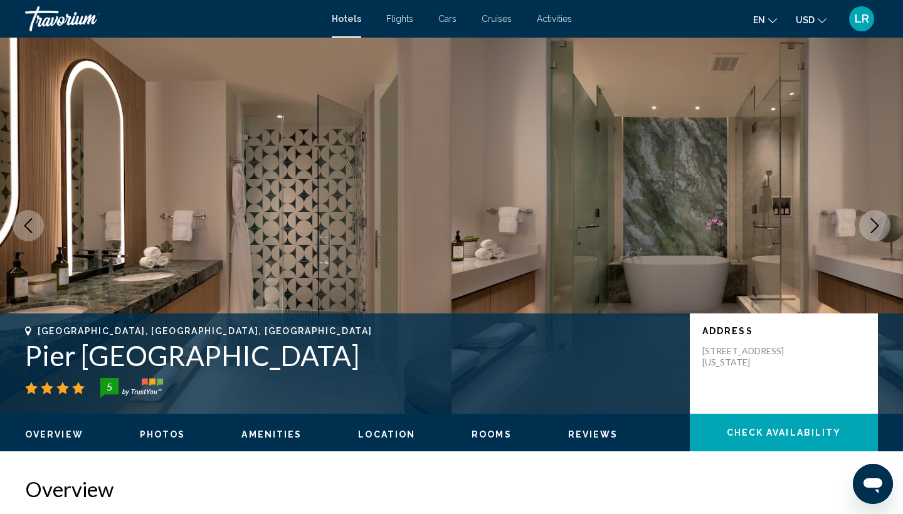
click at [878, 216] on button "Next image" at bounding box center [875, 225] width 31 height 31
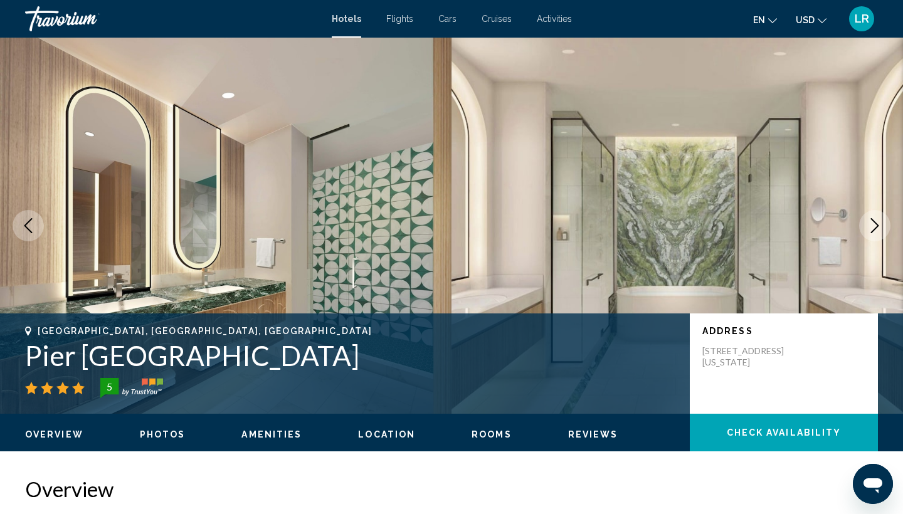
click at [878, 216] on button "Next image" at bounding box center [875, 225] width 31 height 31
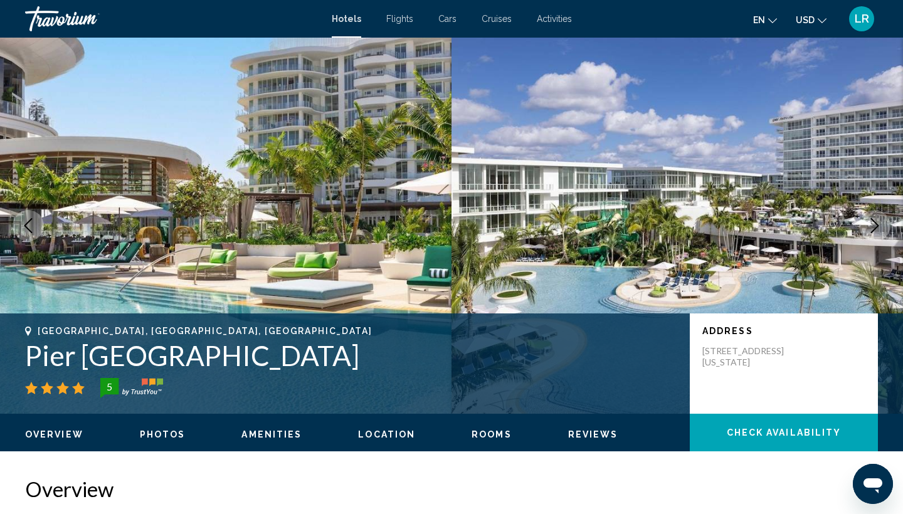
click at [878, 217] on button "Next image" at bounding box center [875, 225] width 31 height 31
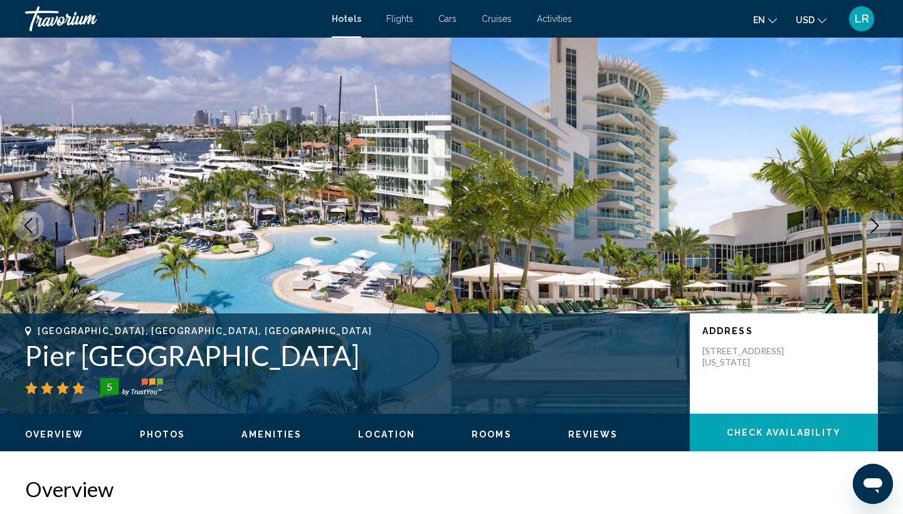
click at [878, 217] on button "Next image" at bounding box center [875, 225] width 31 height 31
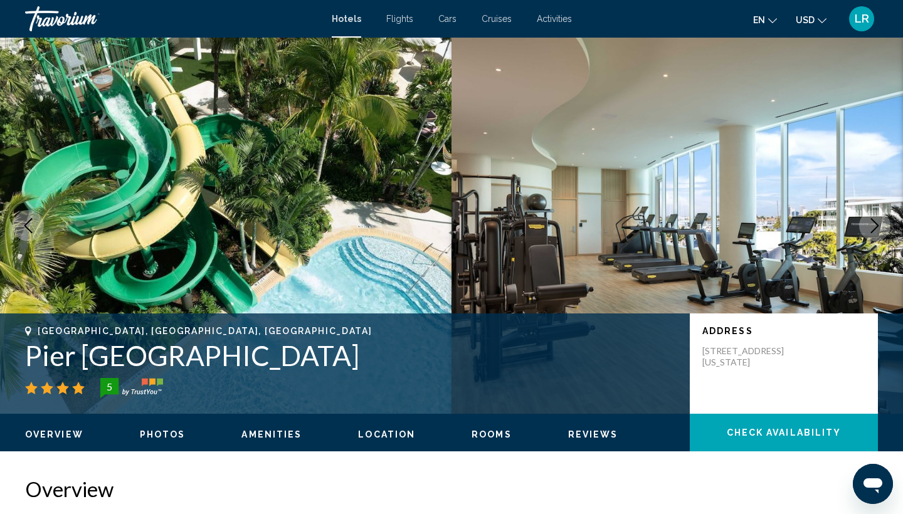
click at [36, 222] on button "Previous image" at bounding box center [28, 225] width 31 height 31
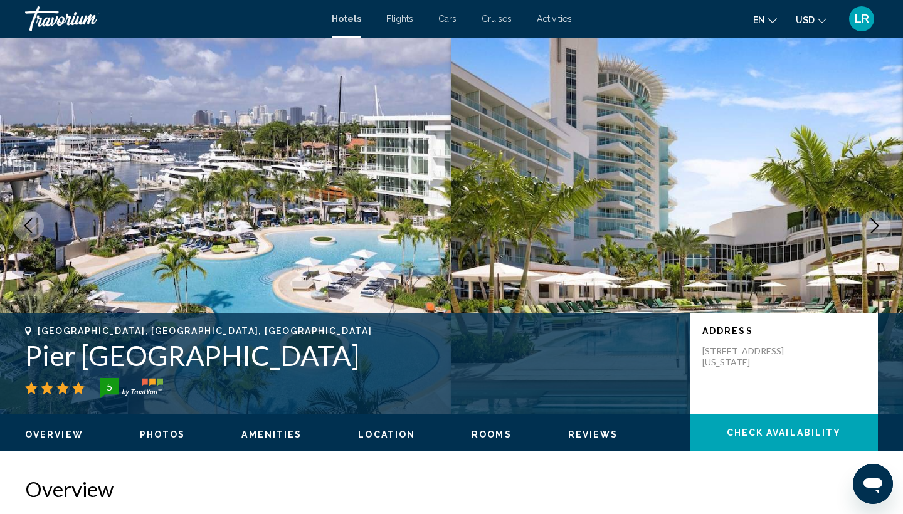
click at [26, 229] on icon "Previous image" at bounding box center [28, 225] width 15 height 15
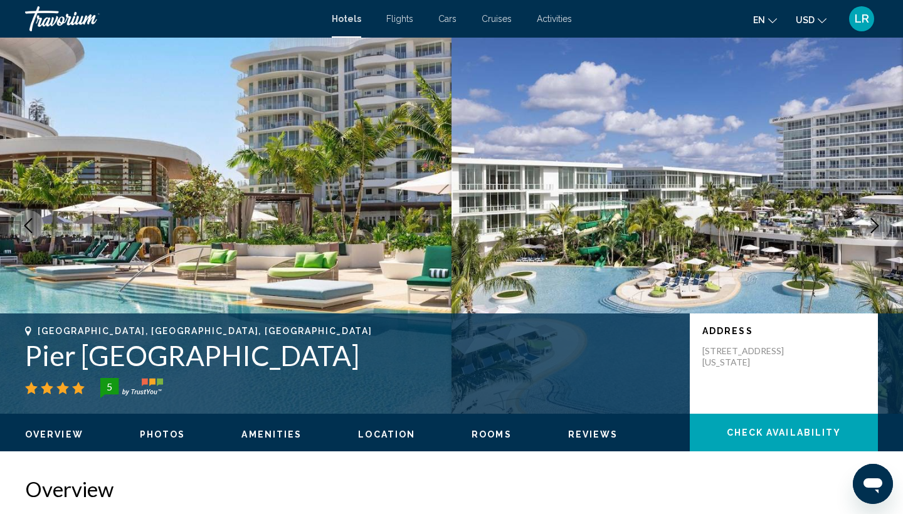
click at [26, 228] on icon "Previous image" at bounding box center [28, 225] width 15 height 15
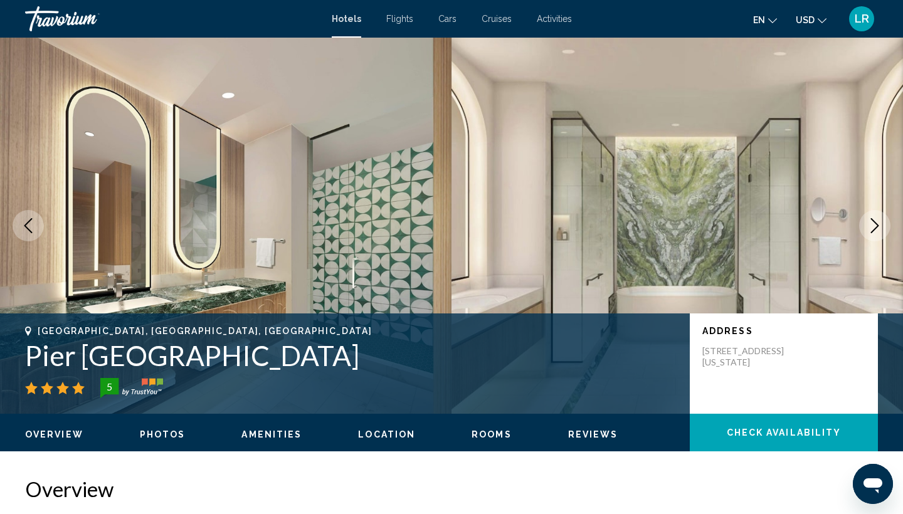
click at [873, 225] on icon "Next image" at bounding box center [875, 225] width 15 height 15
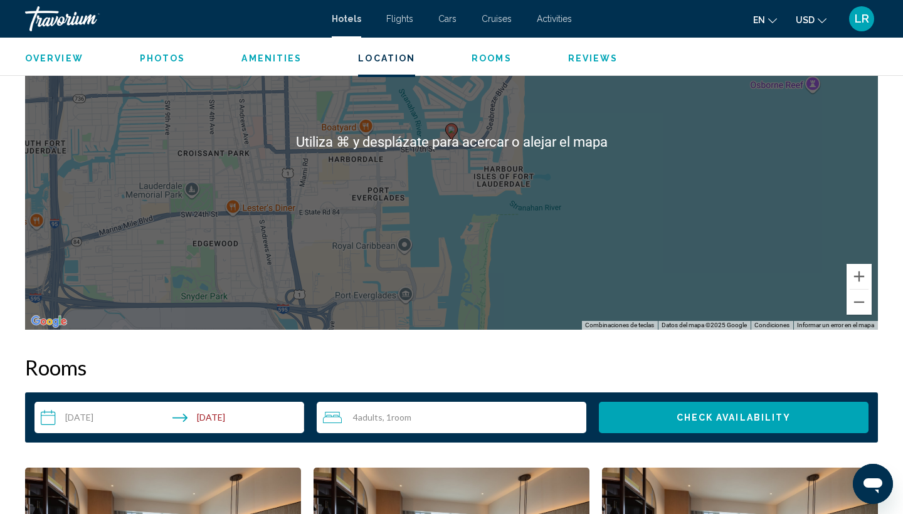
scroll to position [1412, 0]
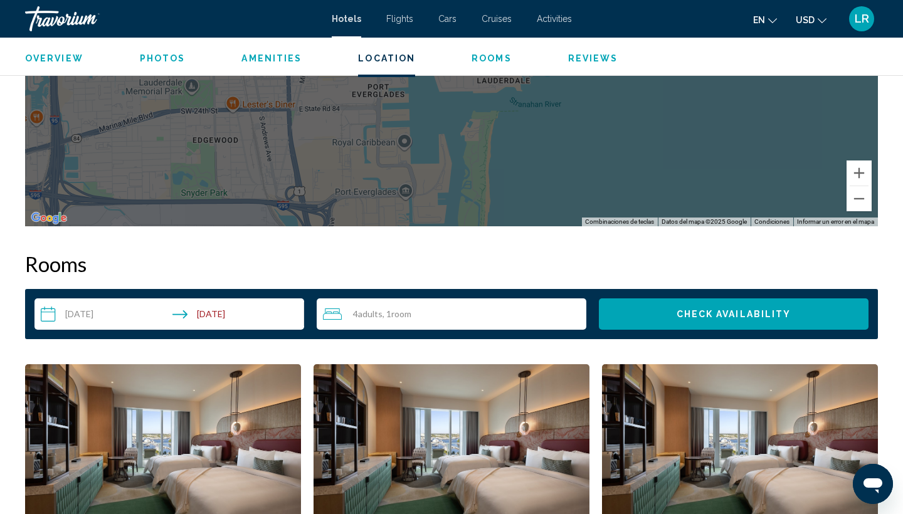
click at [512, 311] on div "4 Adult Adults , 1 Room rooms" at bounding box center [455, 314] width 264 height 15
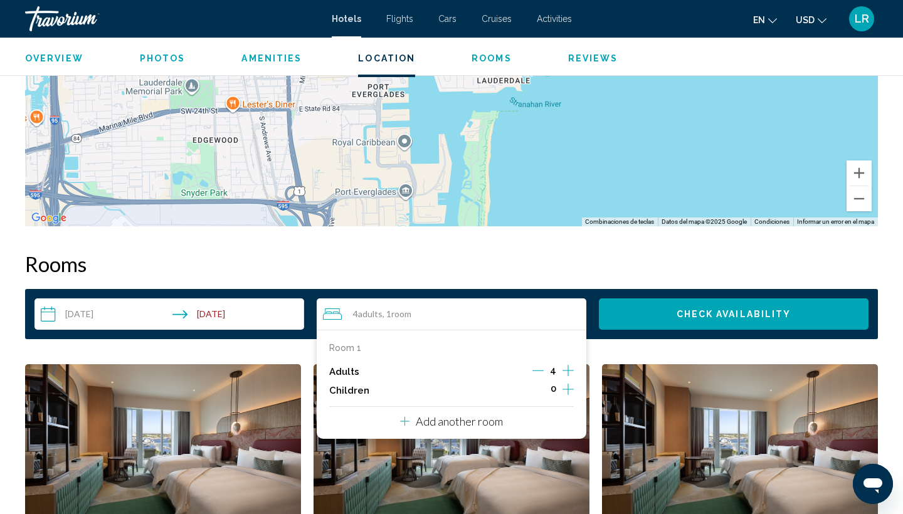
click at [567, 371] on icon "Increment adults" at bounding box center [568, 370] width 11 height 11
click at [690, 301] on button "Check Availability" at bounding box center [734, 314] width 270 height 31
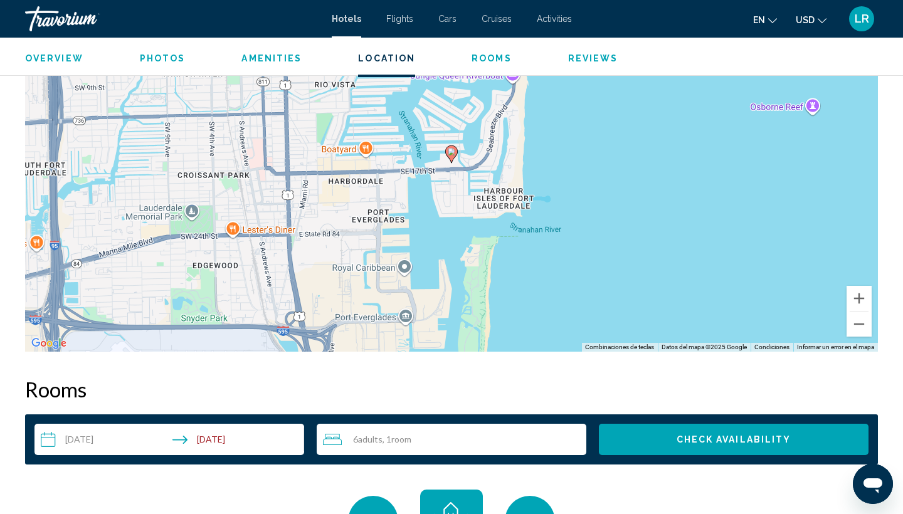
scroll to position [1241, 0]
